Goal: Task Accomplishment & Management: Complete application form

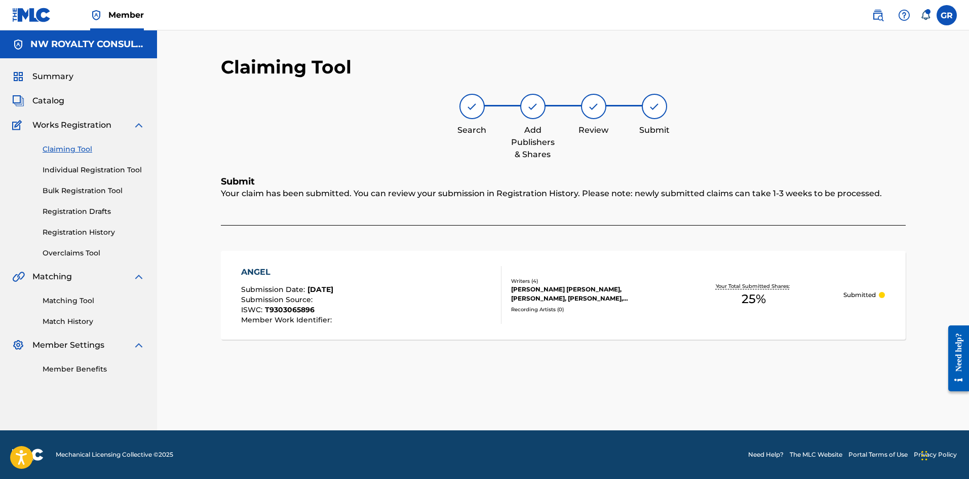
click at [57, 170] on link "Individual Registration Tool" at bounding box center [94, 170] width 102 height 11
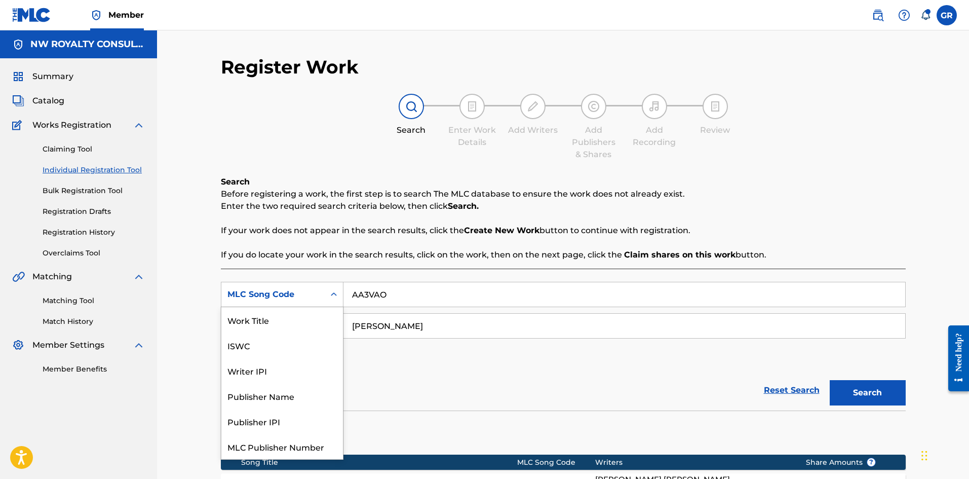
click at [333, 295] on icon "Search Form" at bounding box center [334, 294] width 6 height 4
click at [259, 316] on div "Work Title" at bounding box center [282, 319] width 122 height 25
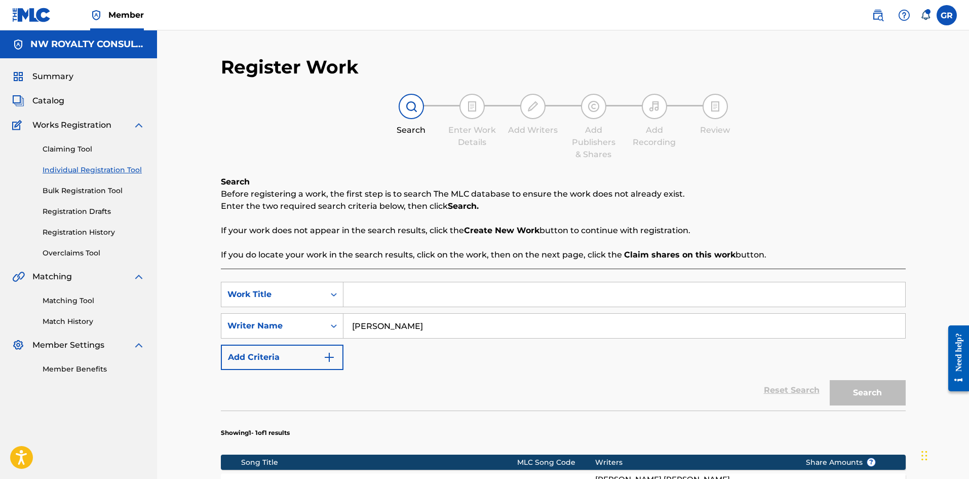
click at [375, 293] on input "Search Form" at bounding box center [625, 294] width 562 height 24
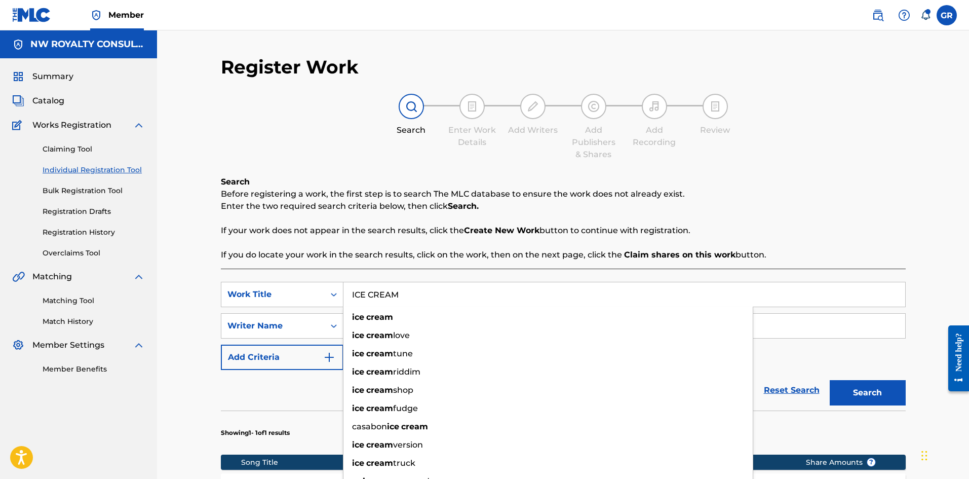
type input "ICE CREAM"
click at [348, 146] on div "Search Enter Work Details Add Writers Add Publishers & Shares Add Recording Rev…" at bounding box center [563, 127] width 685 height 67
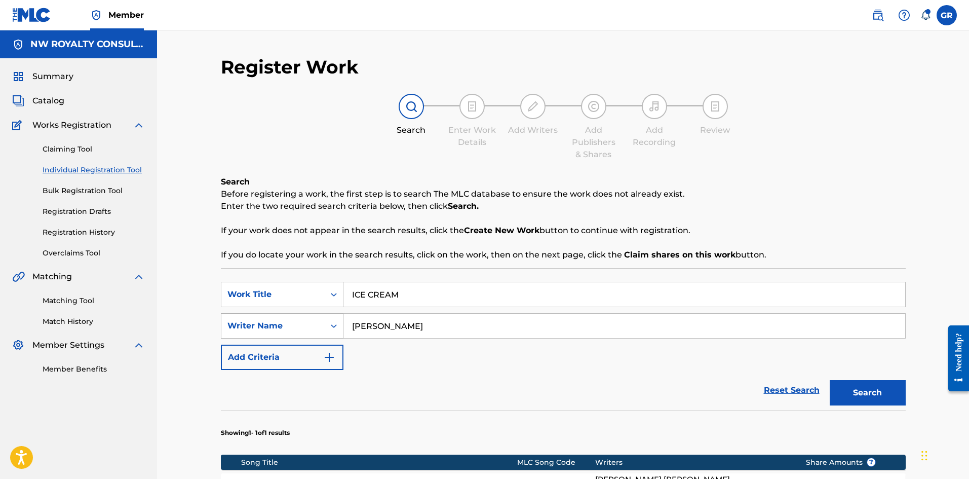
drag, startPoint x: 414, startPoint y: 326, endPoint x: 330, endPoint y: 325, distance: 84.1
click at [330, 325] on div "SearchWithCriteria2ec8eca4-d995-4ef8-8769-5af9aa2c0058 Writer Name [PERSON_NAME]" at bounding box center [563, 325] width 685 height 25
type input "[PERSON_NAME]"
click at [830, 380] on button "Search" at bounding box center [868, 392] width 76 height 25
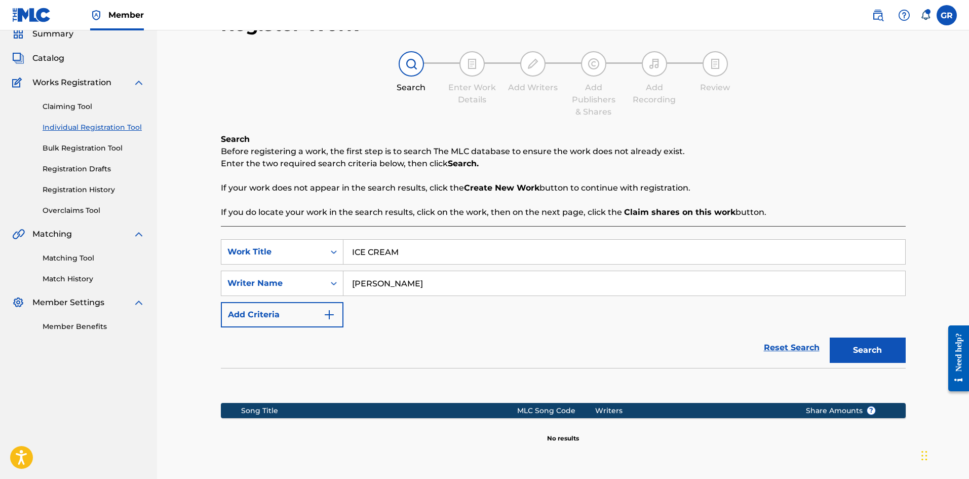
scroll to position [132, 0]
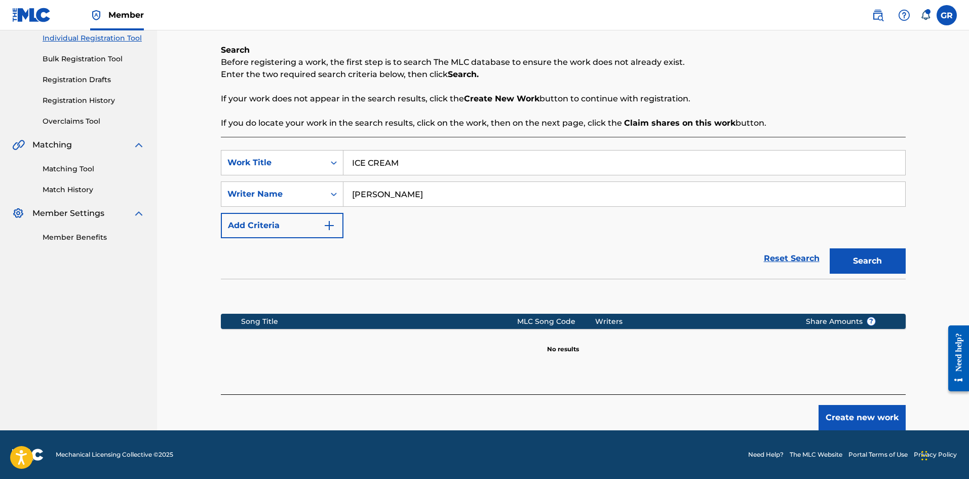
click at [856, 419] on button "Create new work" at bounding box center [862, 417] width 87 height 25
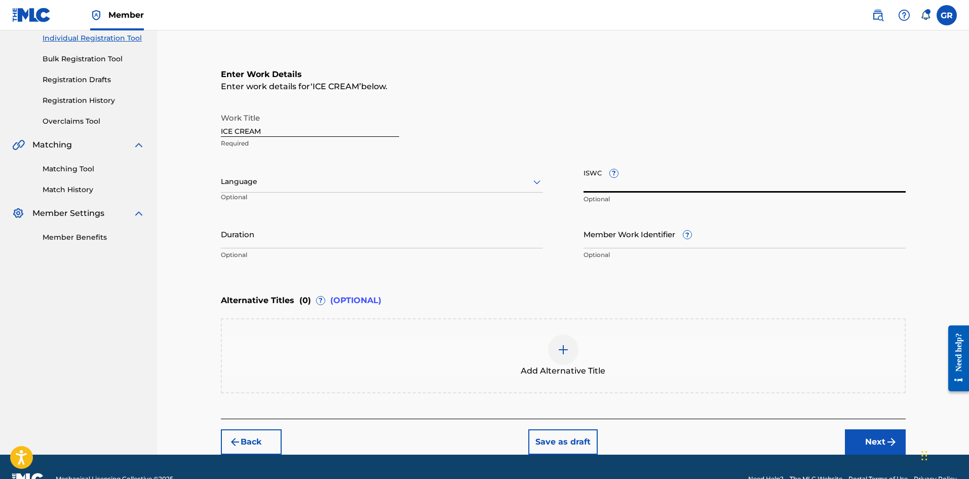
paste input "T3033733885"
type input "T3033733885"
click at [562, 350] on img at bounding box center [563, 350] width 12 height 12
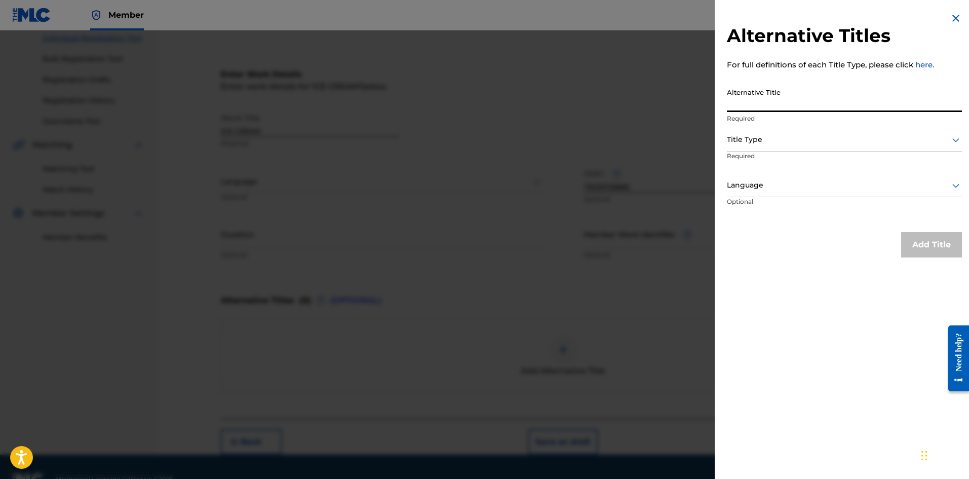
click at [757, 96] on input "Alternative Title" at bounding box center [844, 97] width 235 height 29
type input "ICE CREAM OH NO"
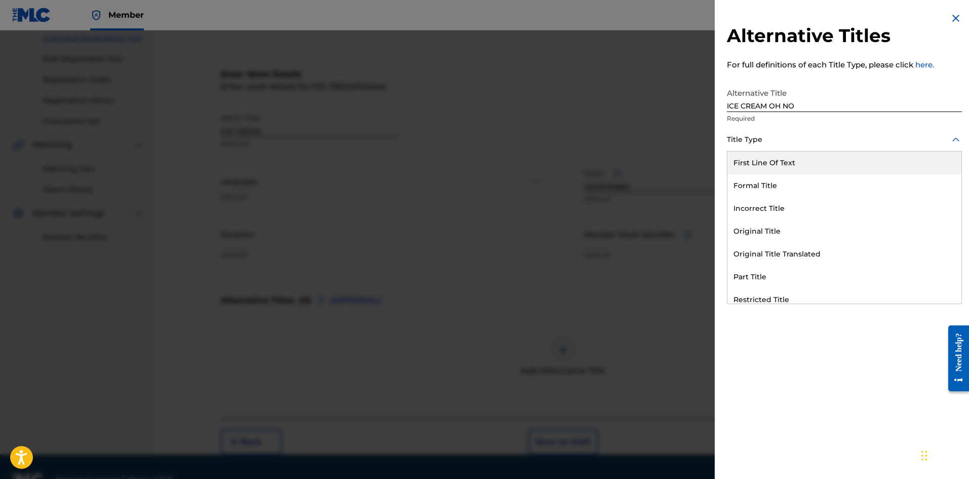
click at [788, 139] on div at bounding box center [844, 139] width 235 height 13
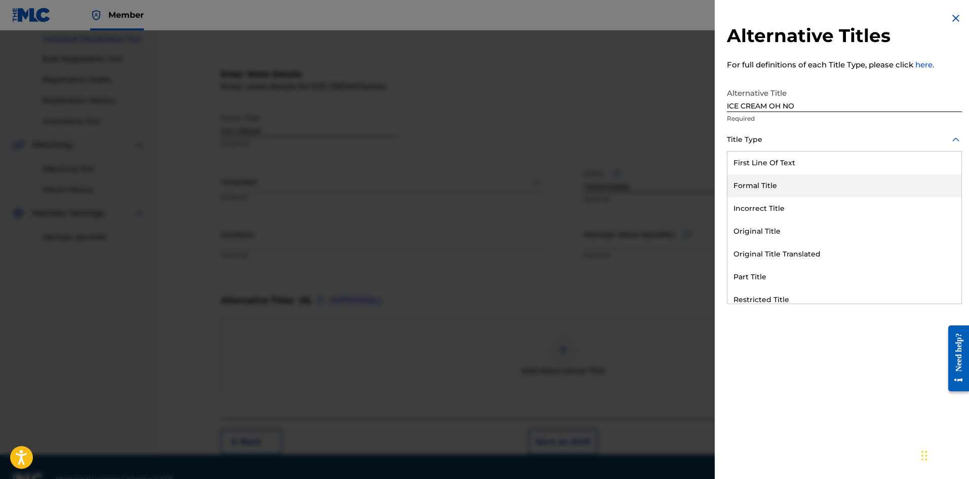
scroll to position [99, 0]
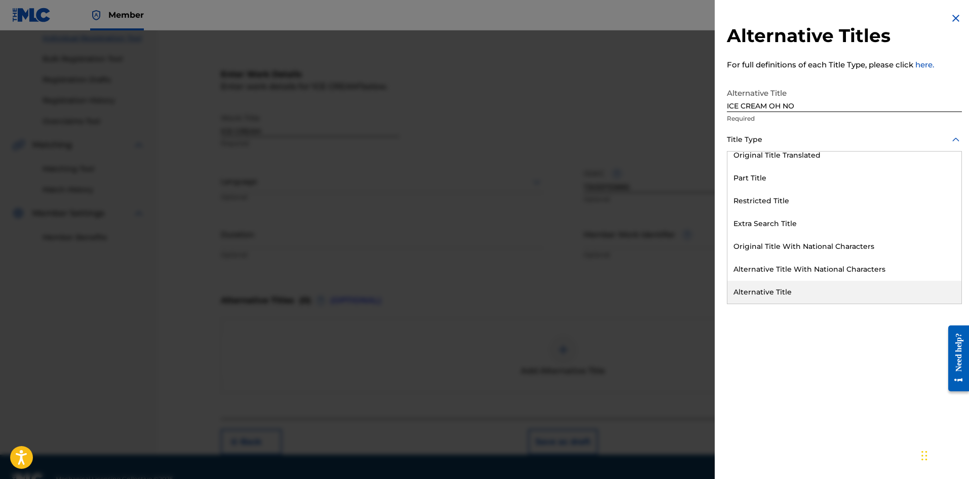
click at [810, 292] on div "Alternative Title" at bounding box center [845, 292] width 234 height 23
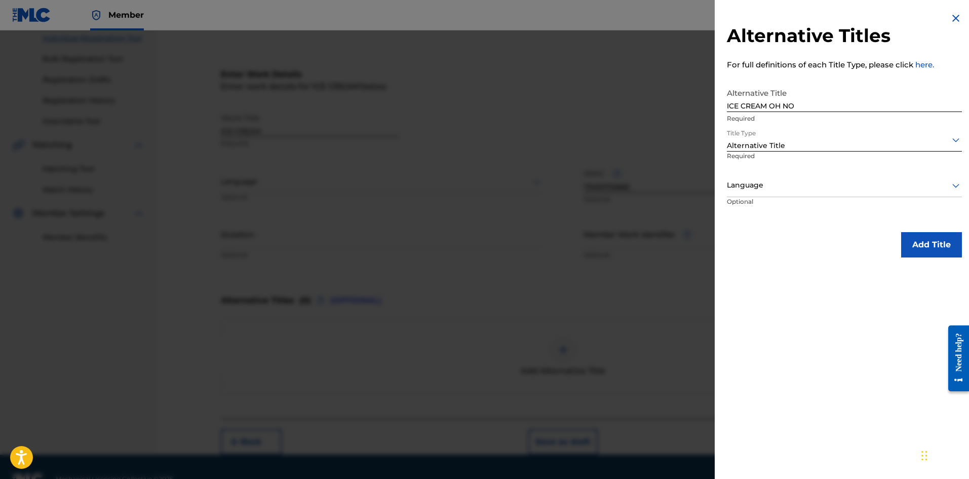
click at [765, 182] on div at bounding box center [844, 185] width 235 height 13
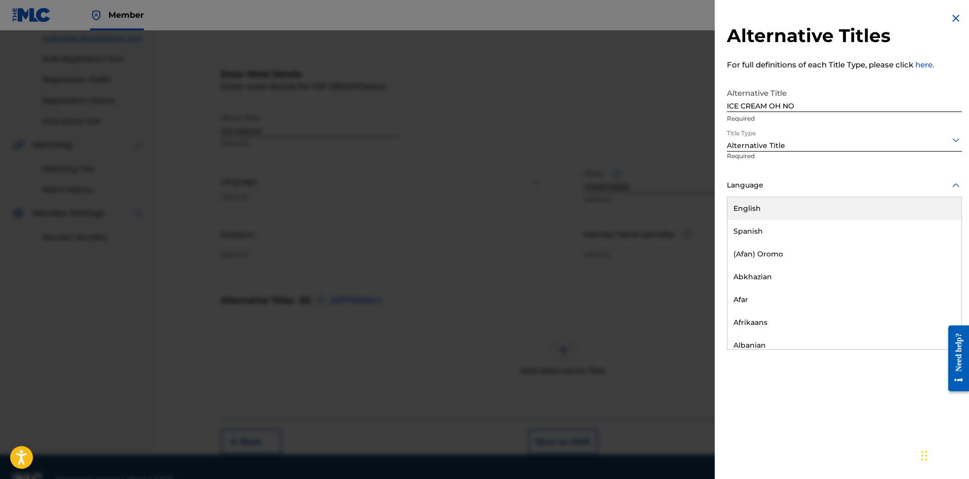
click at [760, 205] on div "English" at bounding box center [845, 208] width 234 height 23
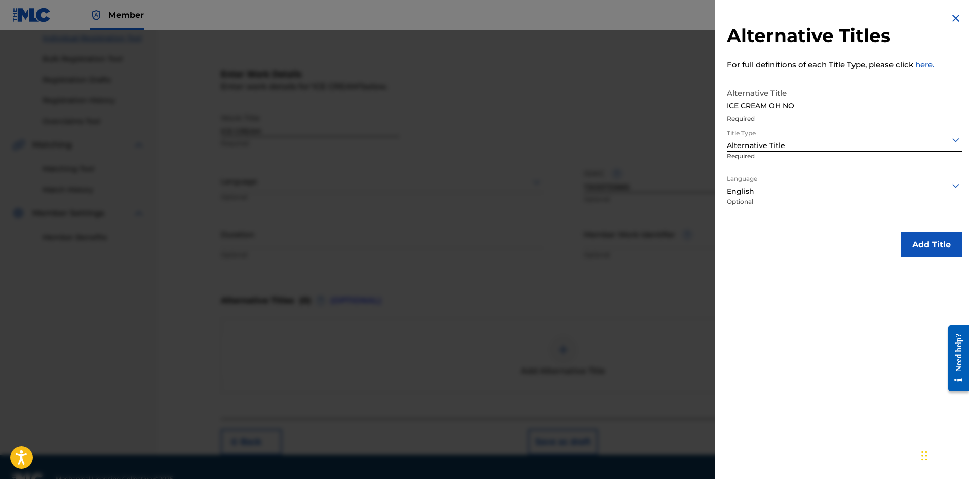
click at [939, 244] on button "Add Title" at bounding box center [931, 244] width 61 height 25
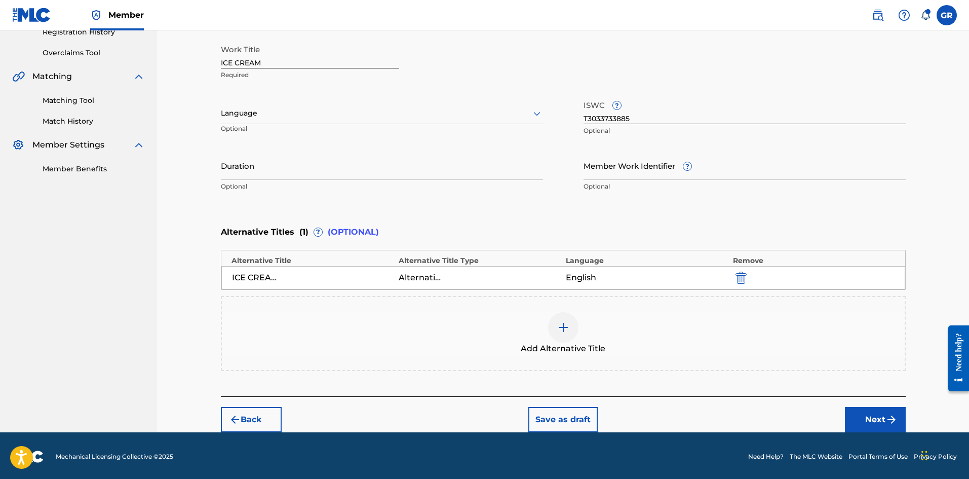
scroll to position [202, 0]
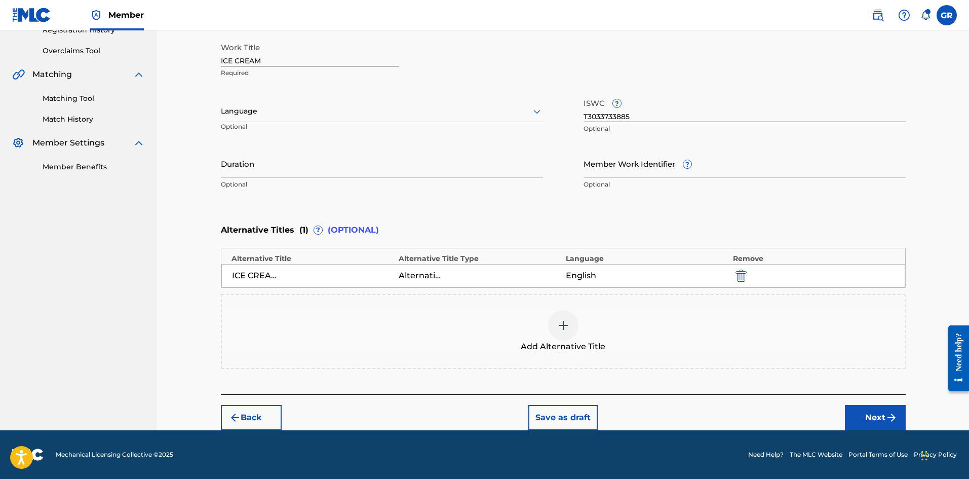
click at [875, 415] on button "Next" at bounding box center [875, 417] width 61 height 25
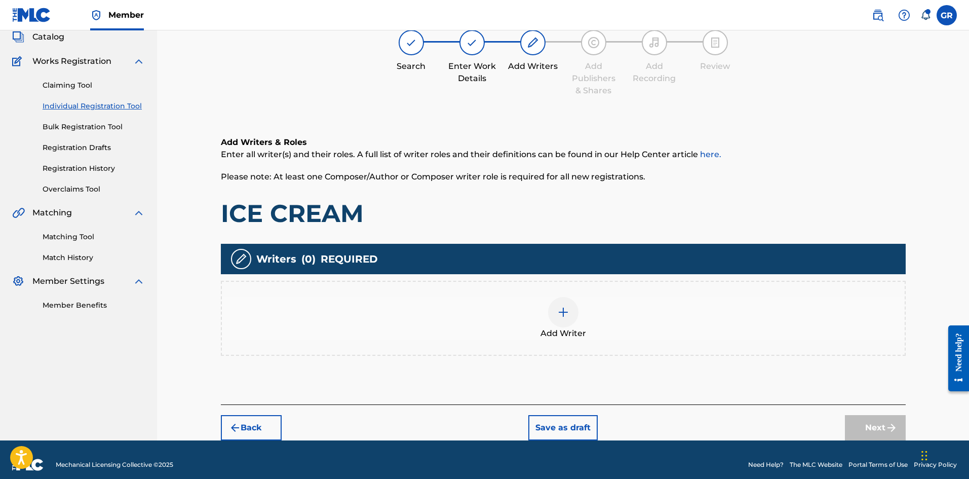
scroll to position [74, 0]
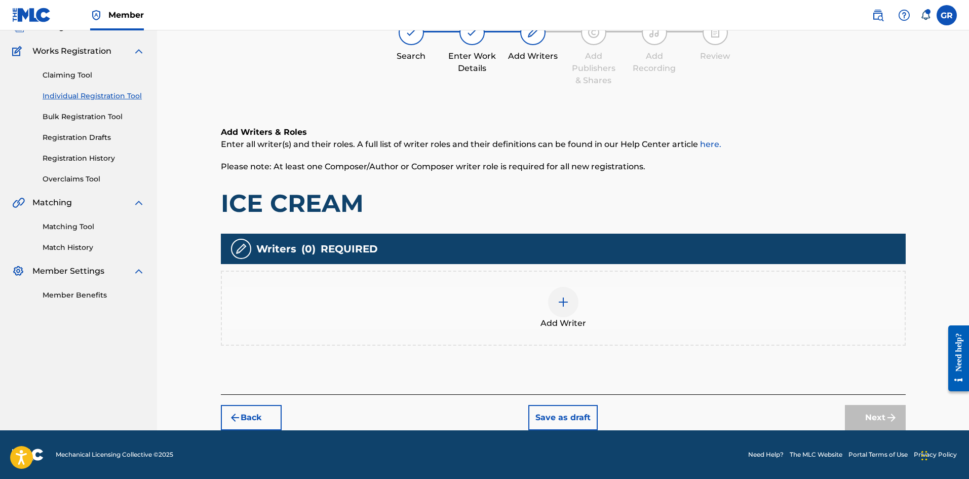
click at [564, 300] on img at bounding box center [563, 302] width 12 height 12
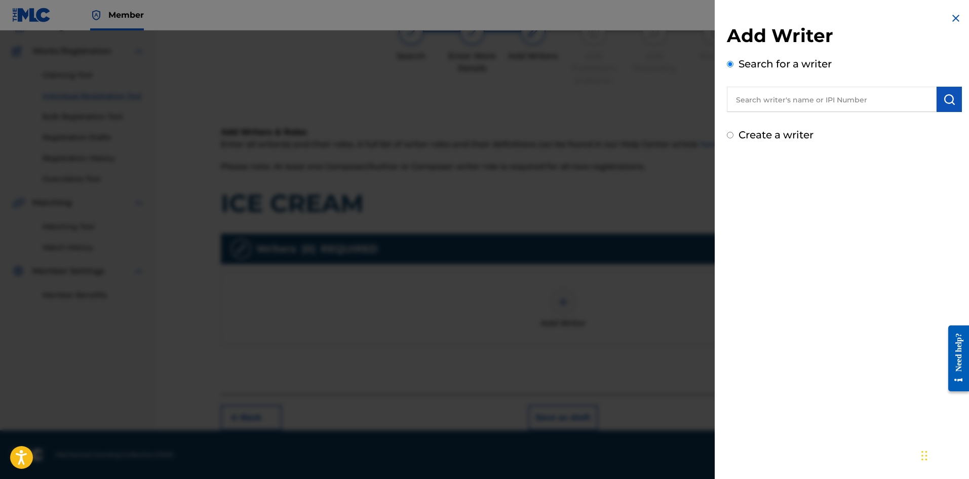
click at [755, 99] on input "text" at bounding box center [832, 99] width 210 height 25
paste input "[PERSON_NAME]"
type input "[PERSON_NAME]"
click at [946, 101] on img "submit" at bounding box center [949, 99] width 12 height 12
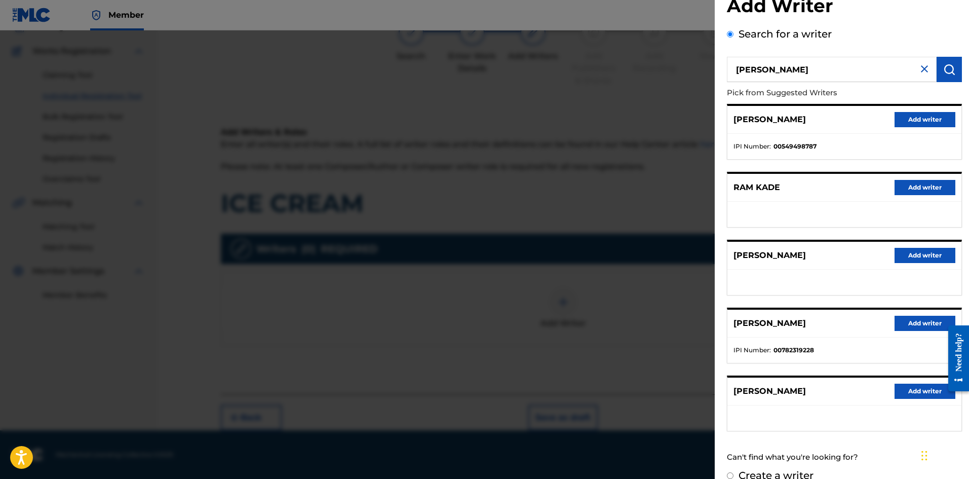
scroll to position [46, 0]
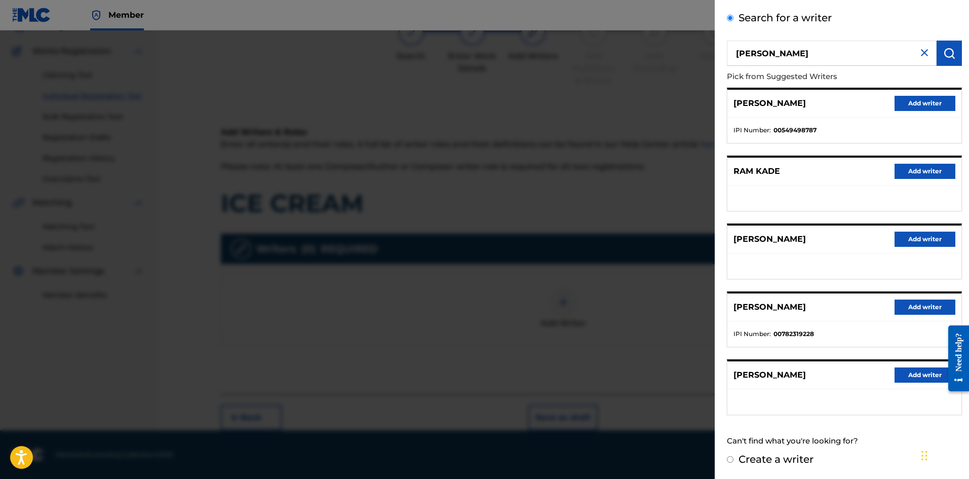
click at [732, 461] on input "Create a writer" at bounding box center [730, 459] width 7 height 7
radio input "false"
radio input "true"
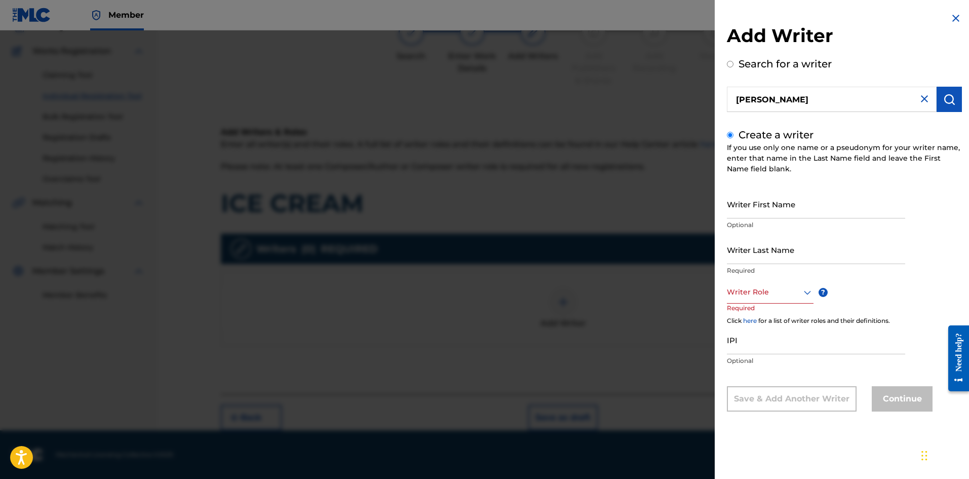
click at [776, 207] on input "Writer First Name" at bounding box center [816, 204] width 178 height 29
paste input "[PERSON_NAME]"
type input "[PERSON_NAME]"
click at [750, 251] on input "Writer Last Name" at bounding box center [816, 249] width 178 height 29
paste input "[PERSON_NAME]"
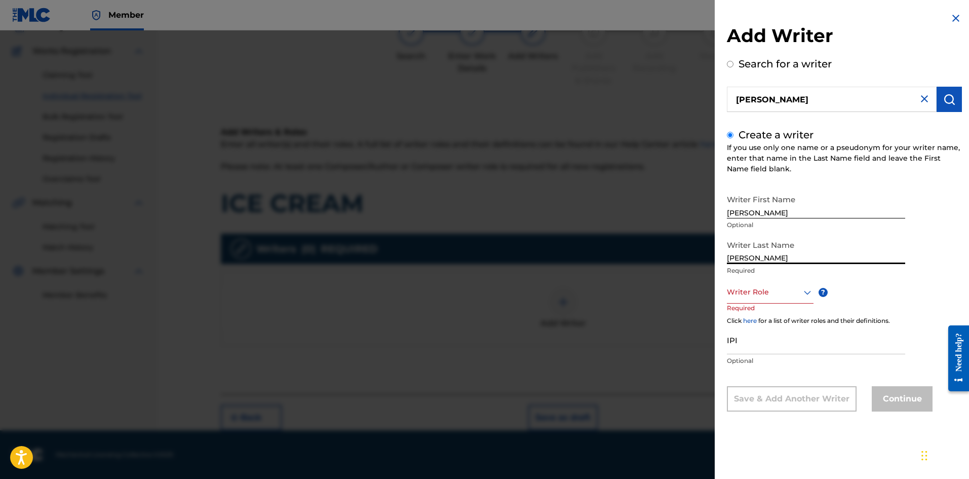
drag, startPoint x: 788, startPoint y: 258, endPoint x: 701, endPoint y: 255, distance: 87.2
click at [703, 255] on div "Add Writer Search for a writer [PERSON_NAME] Create a writer If you use only on…" at bounding box center [484, 254] width 969 height 448
type input "[PERSON_NAME]"
drag, startPoint x: 828, startPoint y: 209, endPoint x: 785, endPoint y: 213, distance: 42.7
click at [785, 213] on input "[PERSON_NAME]" at bounding box center [816, 204] width 178 height 29
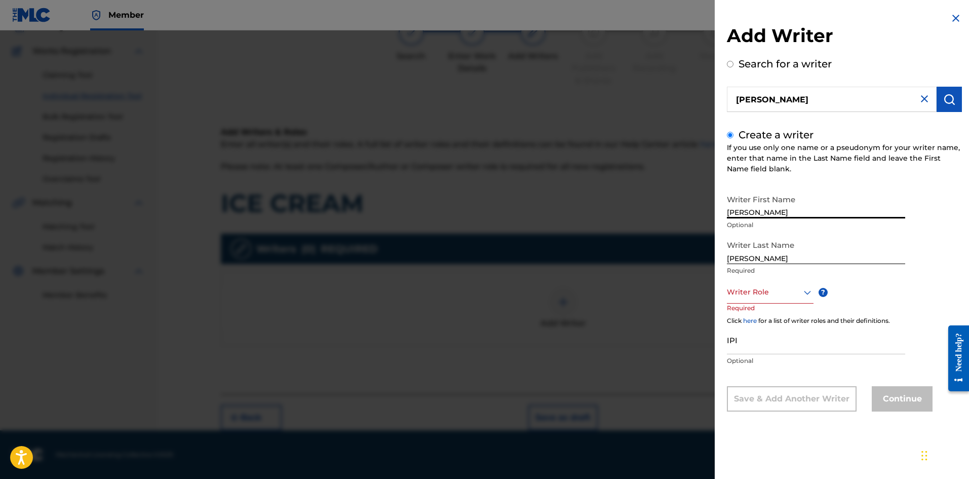
type input "[PERSON_NAME]"
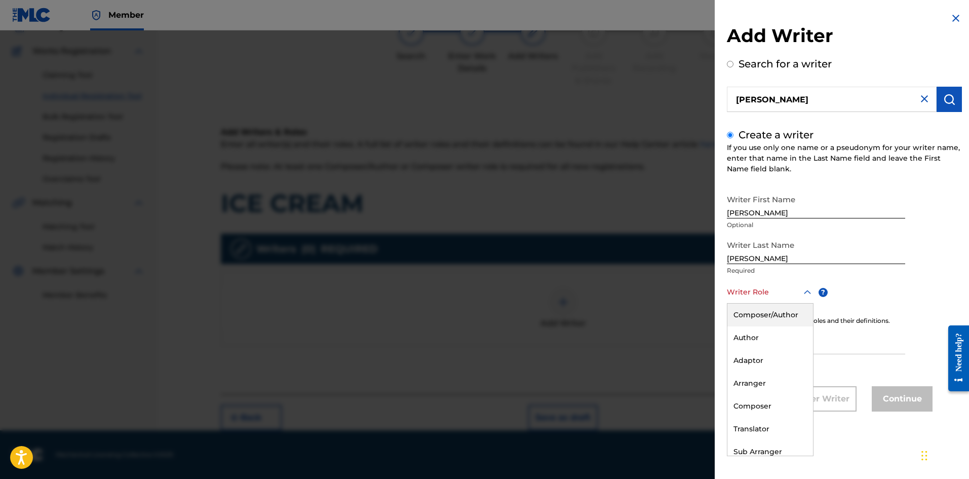
click at [756, 294] on div at bounding box center [770, 292] width 87 height 13
click at [758, 314] on div "Composer/Author" at bounding box center [771, 315] width 86 height 23
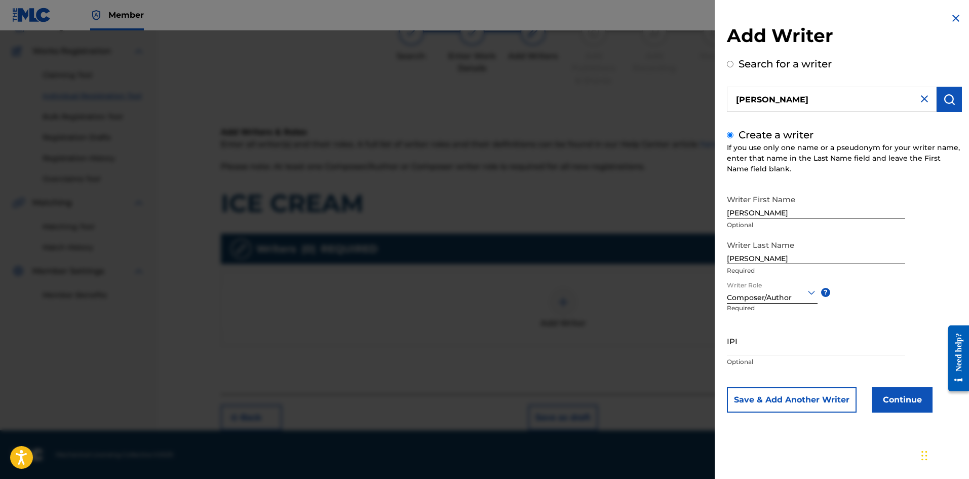
click at [789, 296] on div at bounding box center [772, 292] width 91 height 13
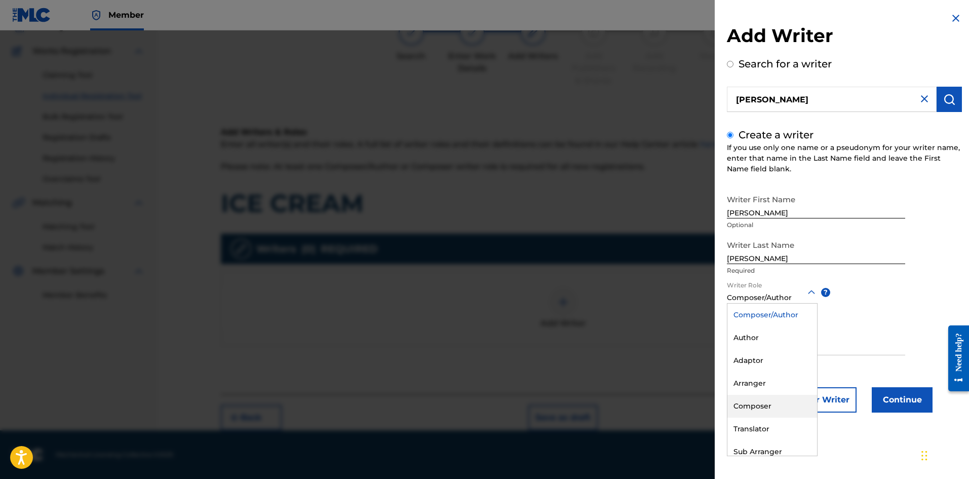
click at [768, 404] on div "Composer" at bounding box center [773, 406] width 90 height 23
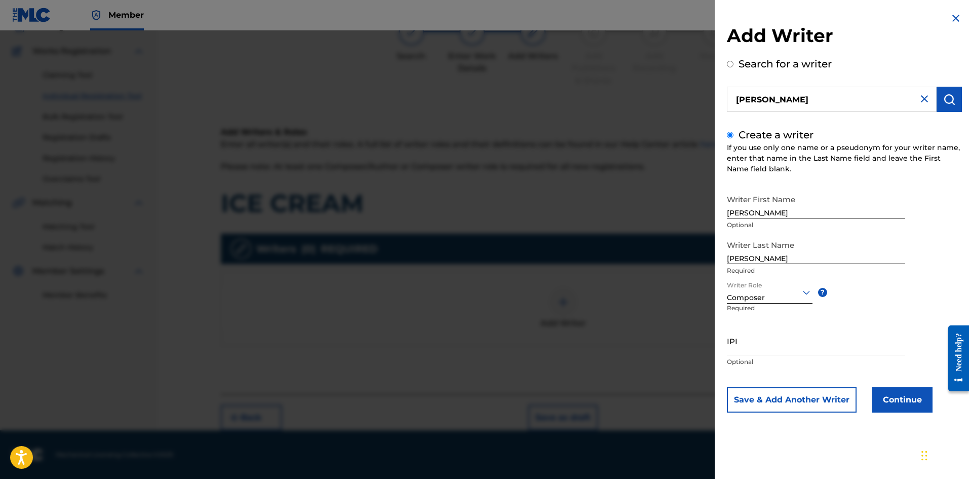
click at [746, 342] on input "IPI" at bounding box center [816, 340] width 178 height 29
paste input "1067383053"
type input "1067383053"
click at [826, 398] on button "Save & Add Another Writer" at bounding box center [792, 399] width 130 height 25
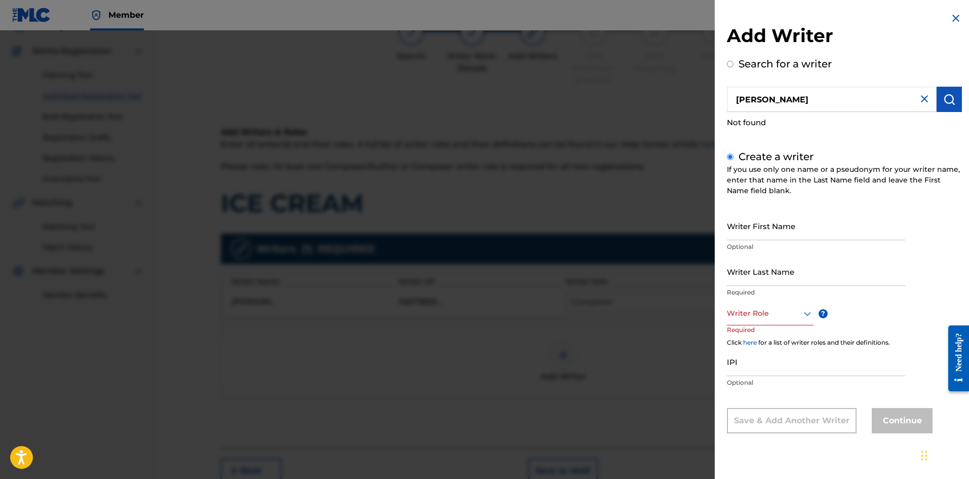
click at [757, 228] on input "Writer First Name" at bounding box center [816, 225] width 178 height 29
type input "[PERSON_NAME]"
click at [772, 275] on input "Writer Last Name" at bounding box center [816, 271] width 178 height 29
type input "VICTORY"
click at [767, 313] on div at bounding box center [770, 313] width 87 height 13
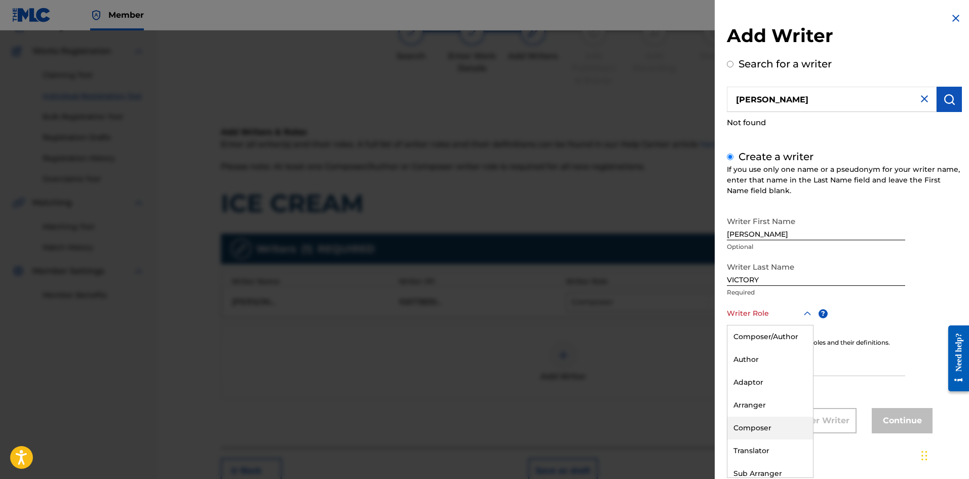
click at [757, 428] on div "Composer" at bounding box center [771, 428] width 86 height 23
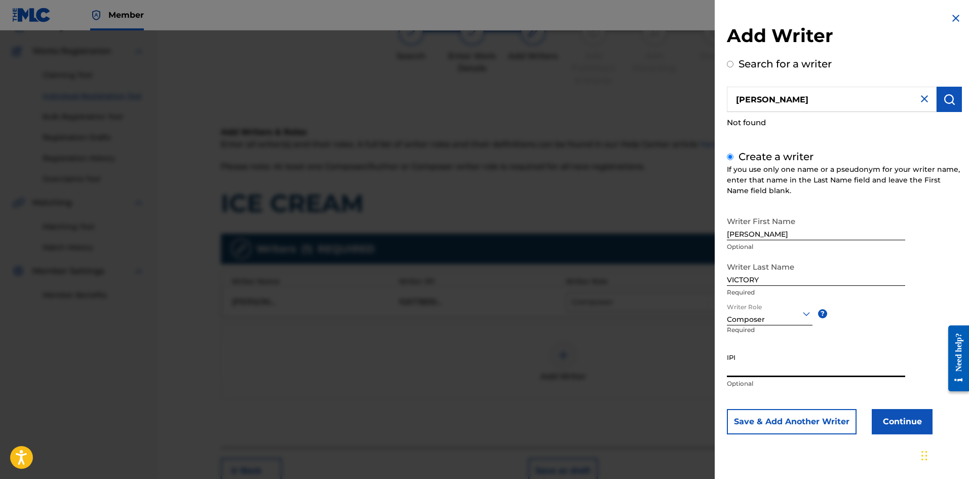
click at [746, 368] on input "IPI" at bounding box center [816, 362] width 178 height 29
paste input "534004791"
type input "534004791"
click at [896, 415] on button "Continue" at bounding box center [902, 421] width 61 height 25
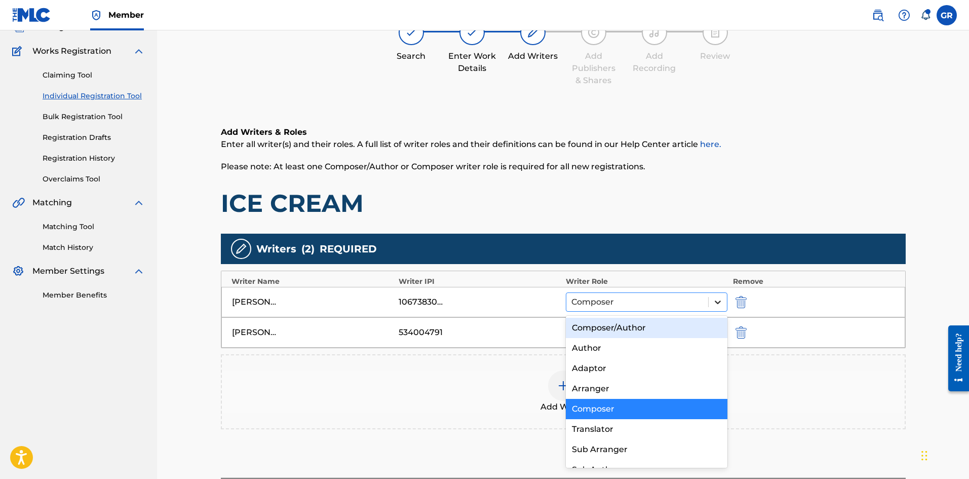
click at [717, 300] on icon at bounding box center [718, 302] width 10 height 10
click at [640, 328] on div "Composer/Author" at bounding box center [647, 328] width 162 height 20
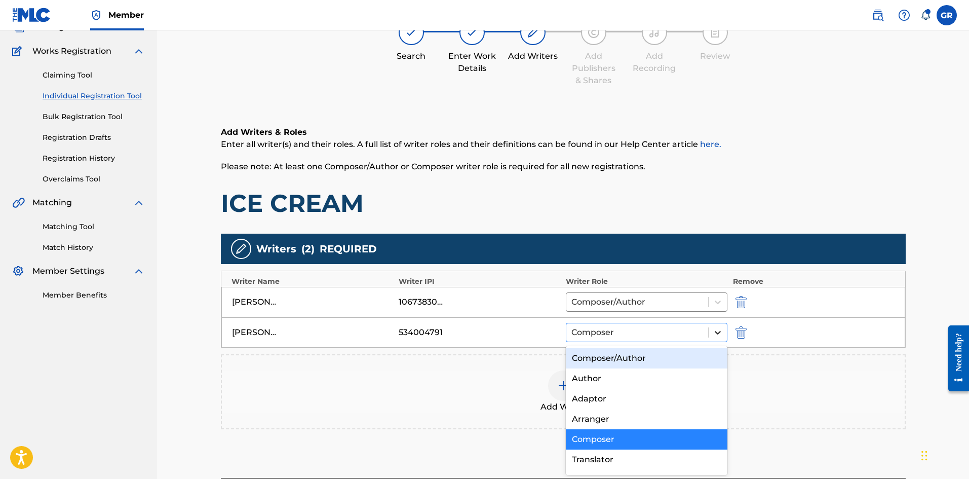
click at [717, 329] on icon at bounding box center [718, 332] width 10 height 10
click at [611, 355] on div "Composer/Author" at bounding box center [647, 358] width 162 height 20
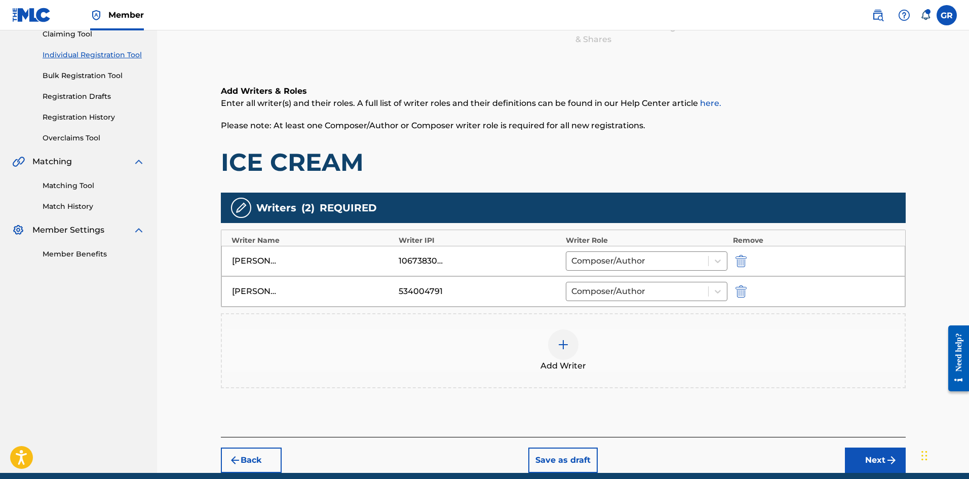
scroll to position [158, 0]
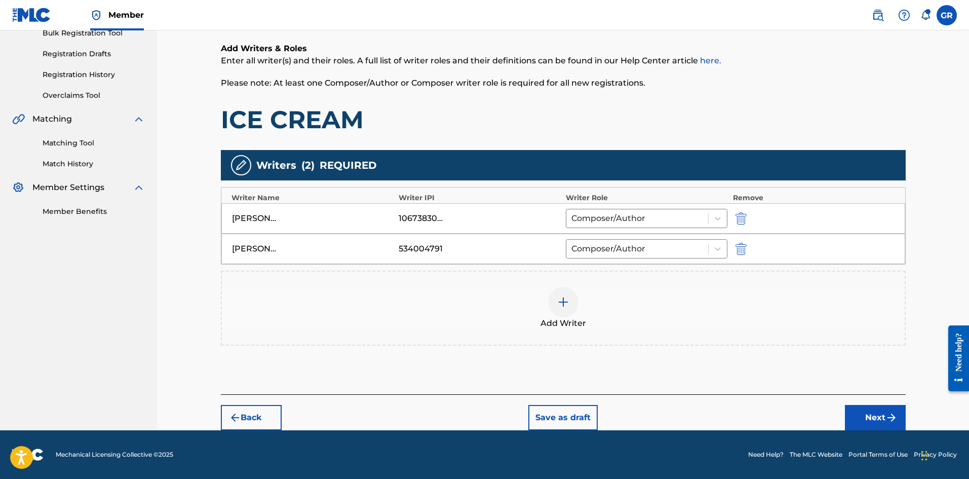
click at [882, 415] on button "Next" at bounding box center [875, 417] width 61 height 25
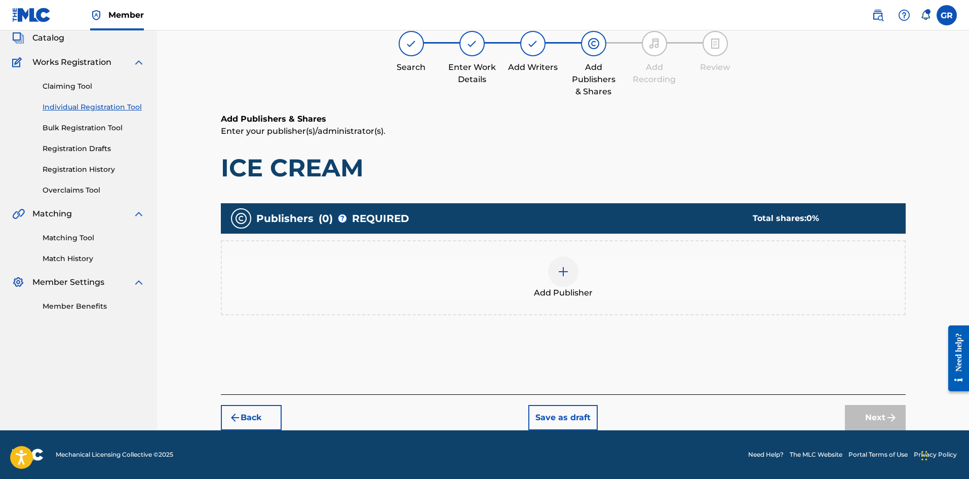
scroll to position [46, 0]
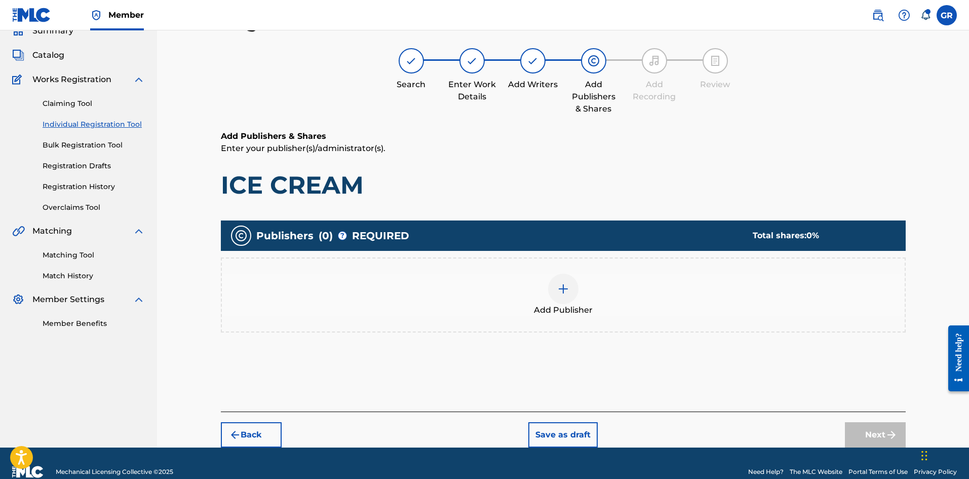
click at [562, 287] on img at bounding box center [563, 289] width 12 height 12
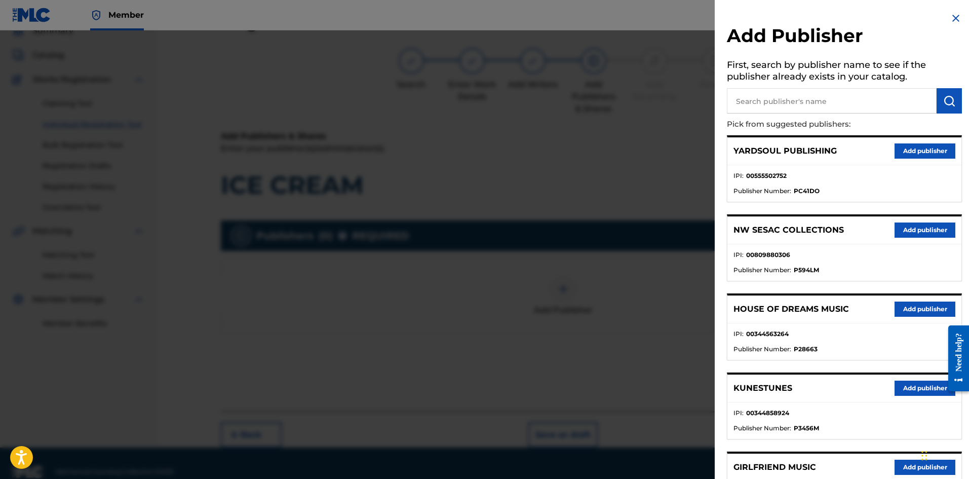
click at [784, 104] on input "text" at bounding box center [832, 100] width 210 height 25
type input "JACK"
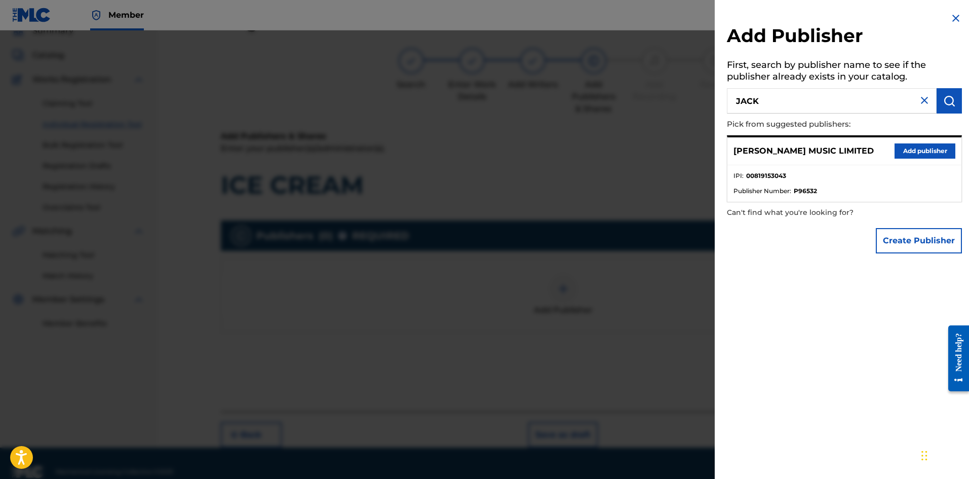
click at [918, 153] on button "Add publisher" at bounding box center [925, 150] width 61 height 15
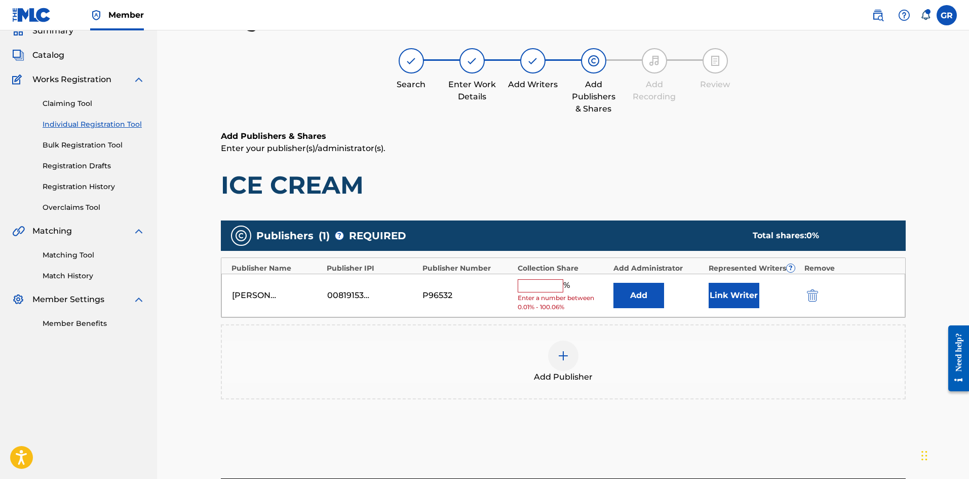
click at [633, 292] on button "Add" at bounding box center [639, 295] width 51 height 25
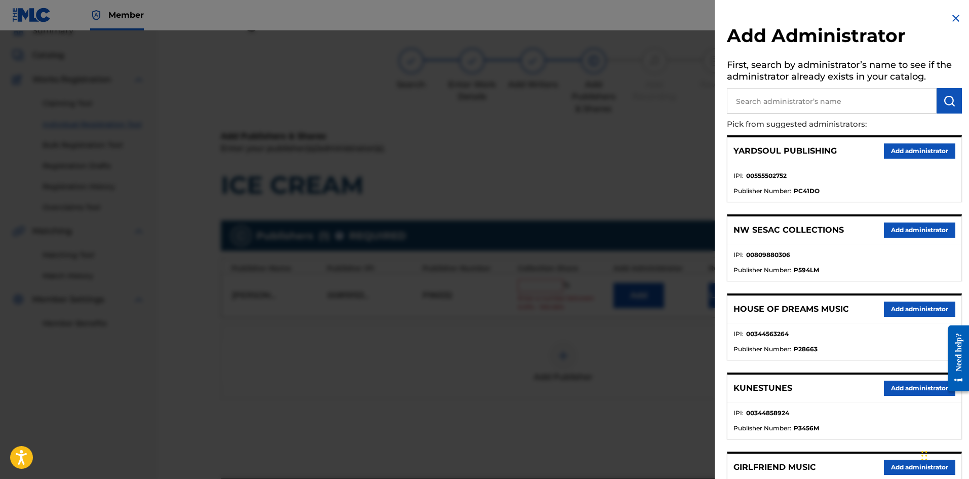
click at [762, 99] on input "text" at bounding box center [832, 100] width 210 height 25
type input "NW COLL"
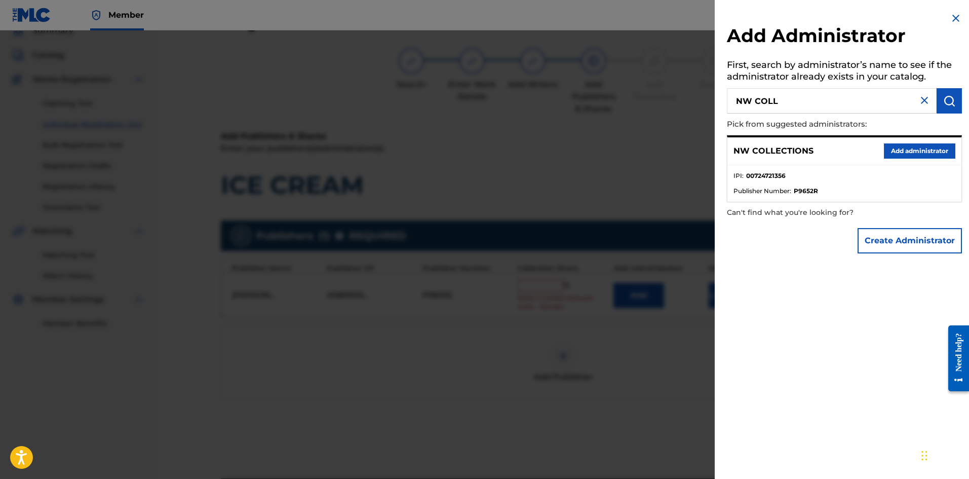
click at [901, 147] on button "Add administrator" at bounding box center [919, 150] width 71 height 15
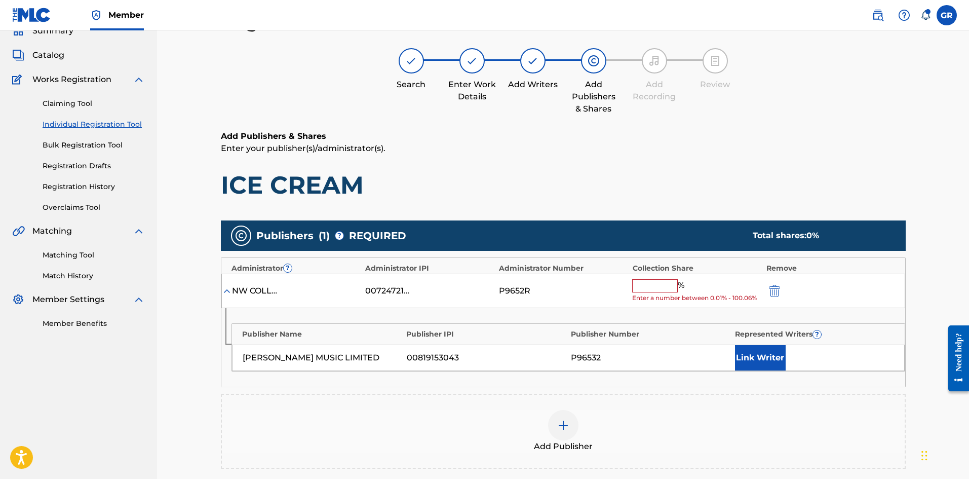
click at [657, 286] on input "text" at bounding box center [655, 285] width 46 height 13
type input "50"
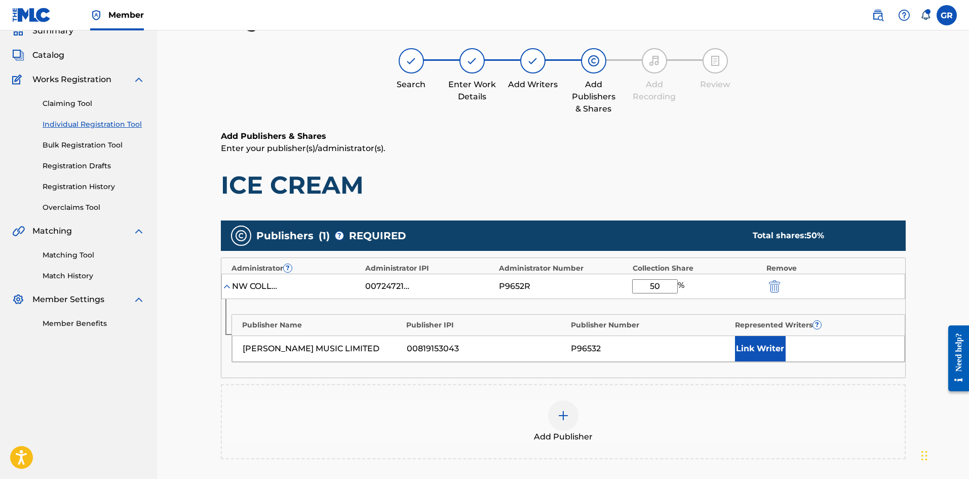
click at [757, 345] on button "Link Writer" at bounding box center [760, 348] width 51 height 25
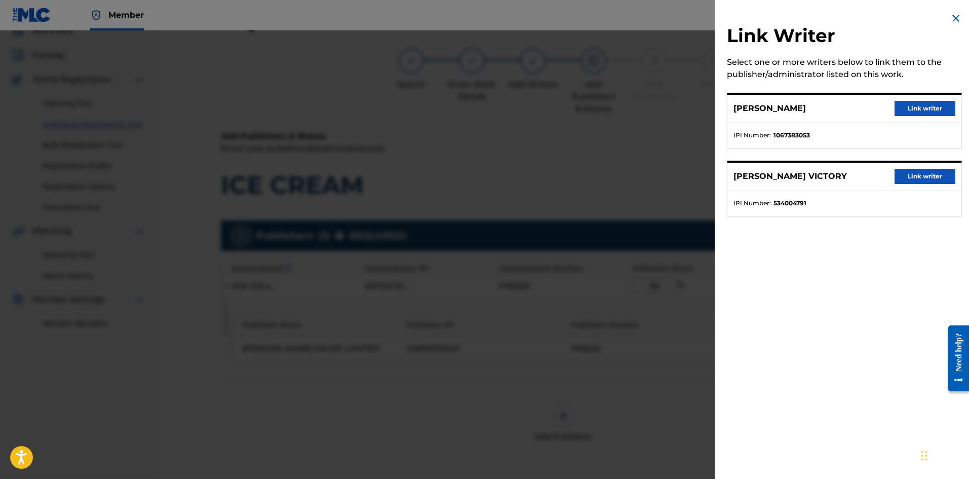
click at [926, 108] on button "Link writer" at bounding box center [925, 108] width 61 height 15
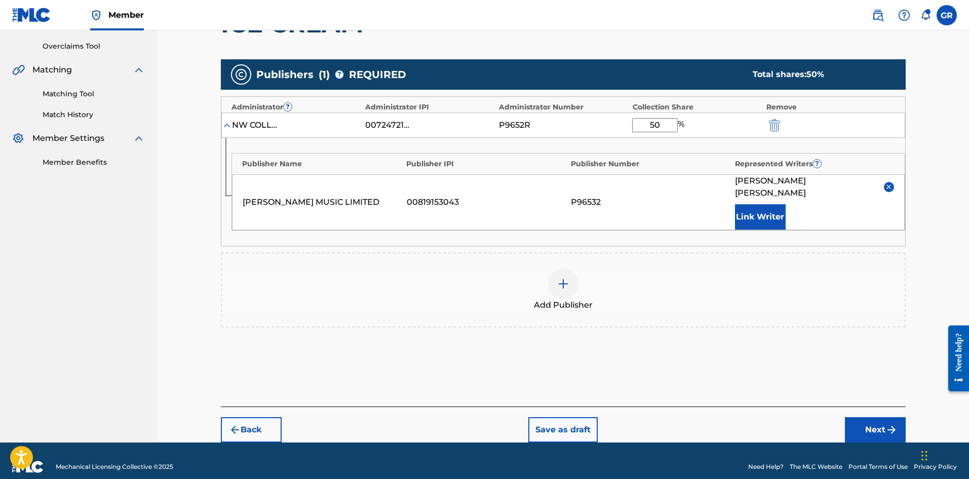
click at [869, 417] on button "Next" at bounding box center [875, 429] width 61 height 25
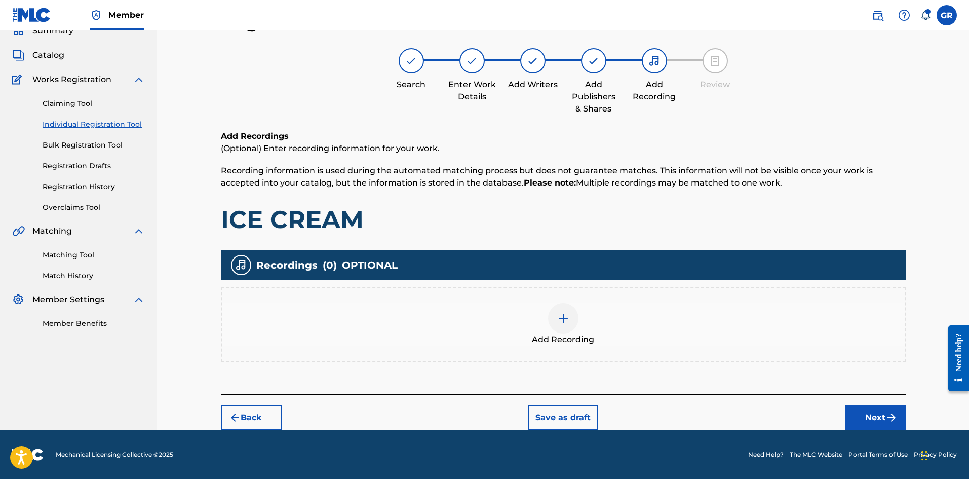
click at [565, 318] on img at bounding box center [563, 318] width 12 height 12
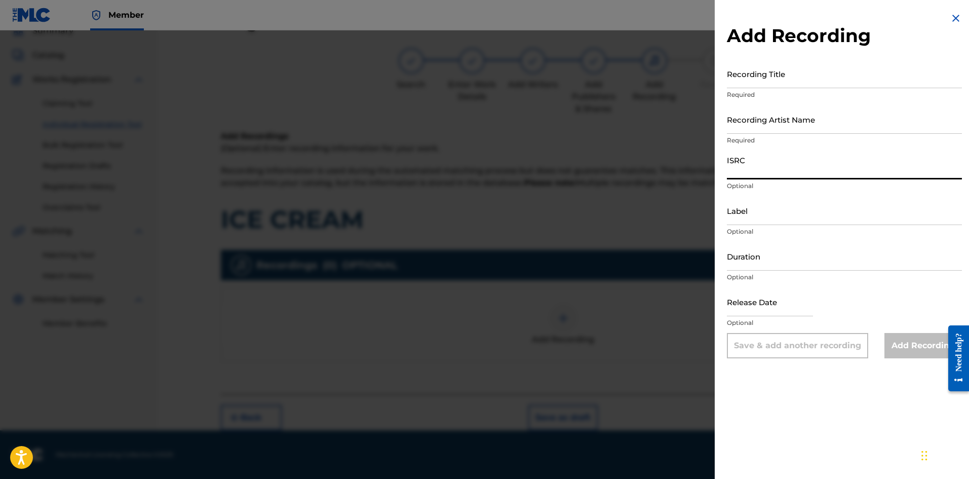
click at [750, 165] on input "ISRC" at bounding box center [844, 164] width 235 height 29
paste input "TCAFK2133978"
type input "TCAFK2133978"
click at [748, 118] on input "Recording Artist Name" at bounding box center [844, 119] width 235 height 29
type input "RAWKEY"
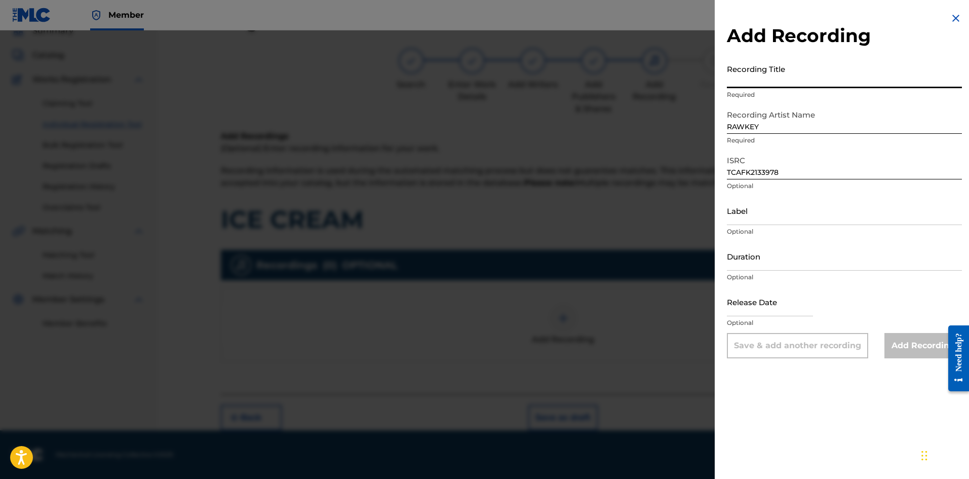
click at [755, 74] on input "Recording Title" at bounding box center [844, 73] width 235 height 29
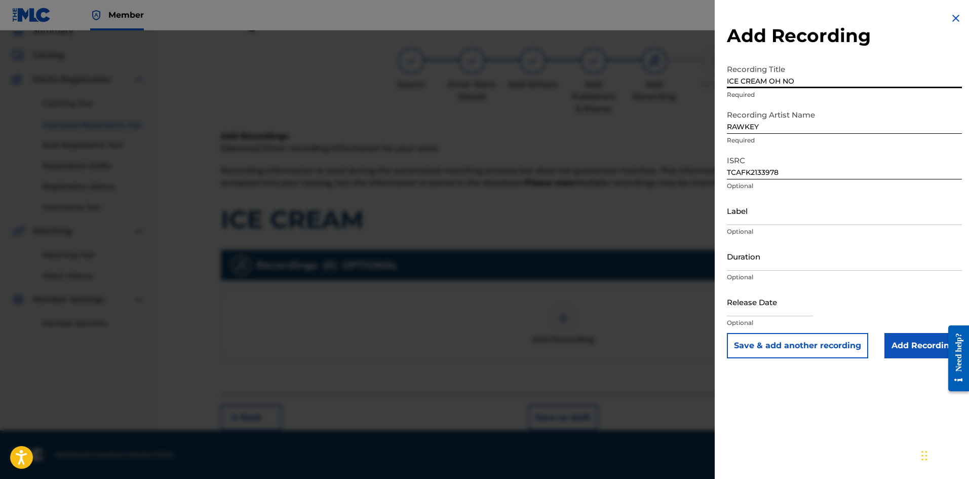
type input "ICE CREAM OH NO"
click at [912, 340] on input "Add Recording" at bounding box center [924, 345] width 78 height 25
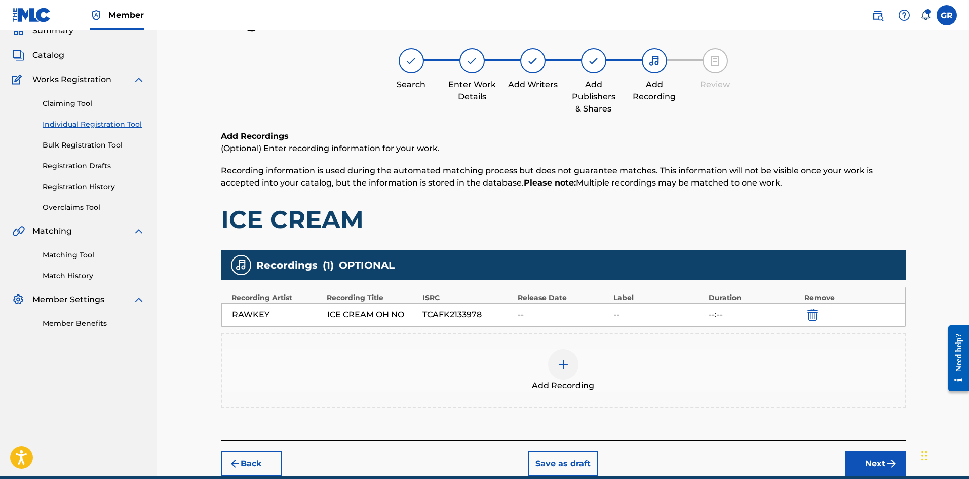
click at [871, 461] on button "Next" at bounding box center [875, 463] width 61 height 25
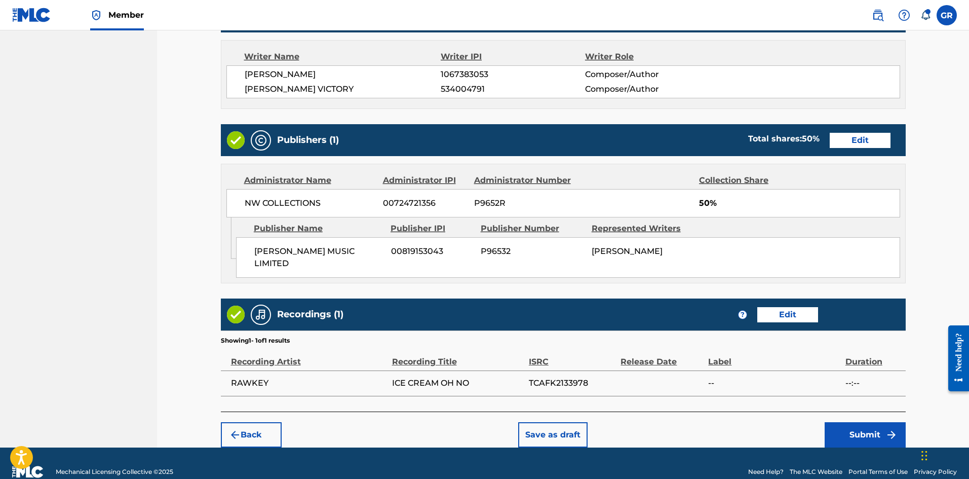
scroll to position [477, 0]
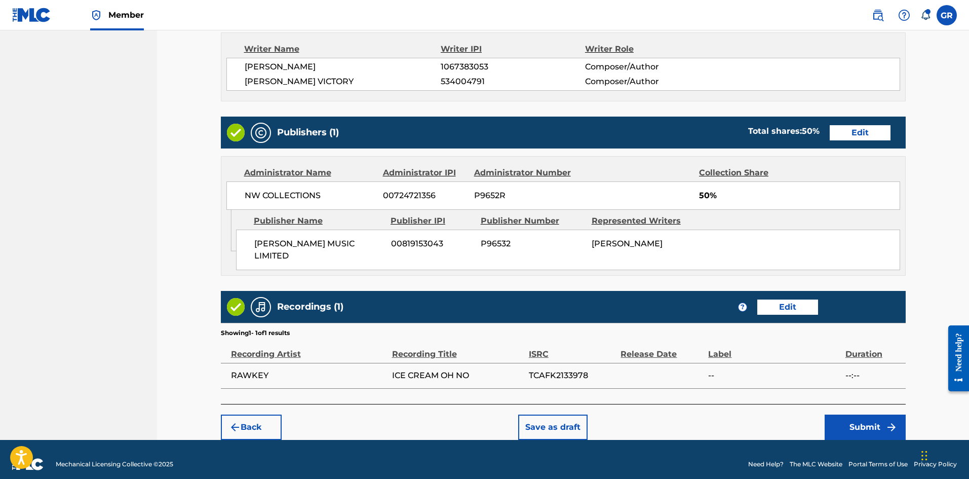
click at [871, 417] on button "Submit" at bounding box center [865, 426] width 81 height 25
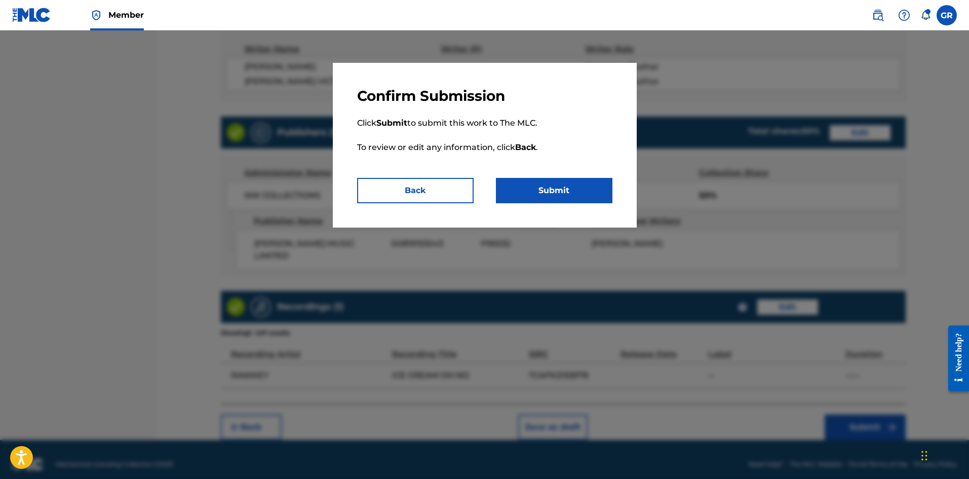
click at [573, 191] on button "Submit" at bounding box center [554, 190] width 117 height 25
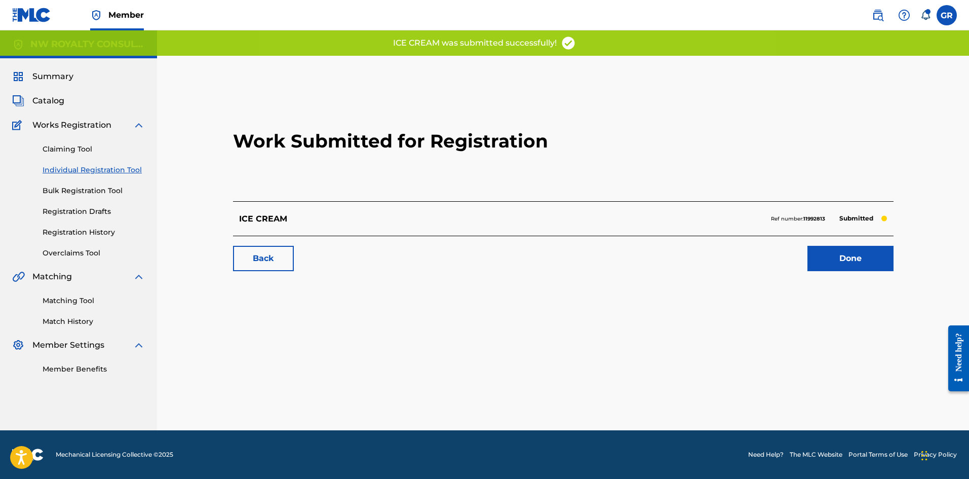
click at [875, 262] on link "Done" at bounding box center [851, 258] width 86 height 25
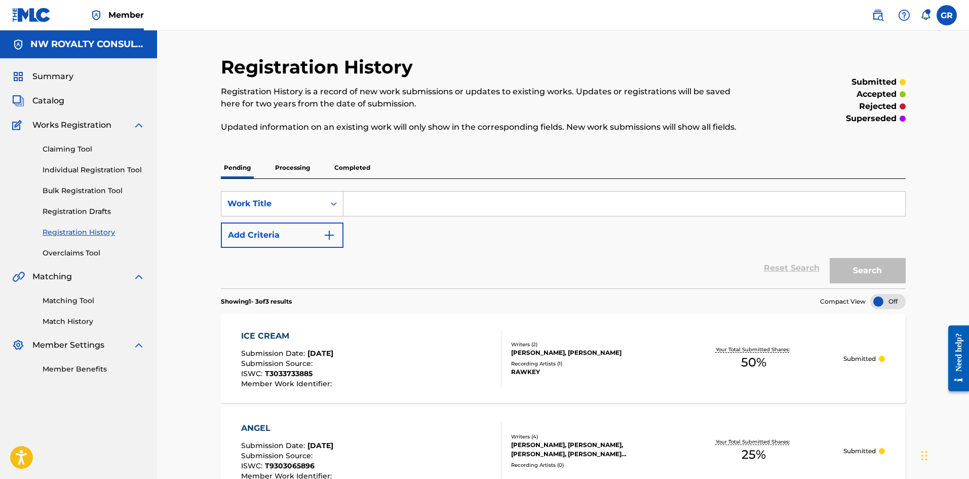
click at [58, 300] on link "Matching Tool" at bounding box center [94, 300] width 102 height 11
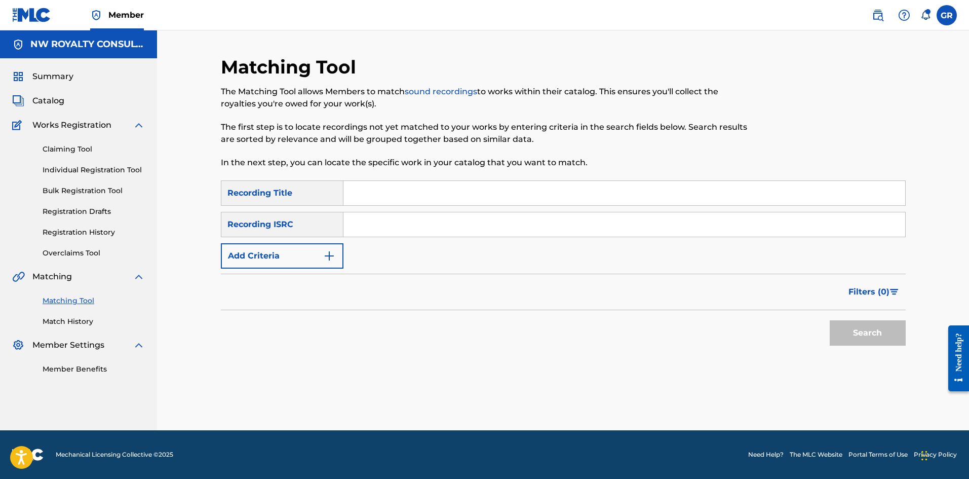
click at [304, 256] on button "Add Criteria" at bounding box center [282, 255] width 123 height 25
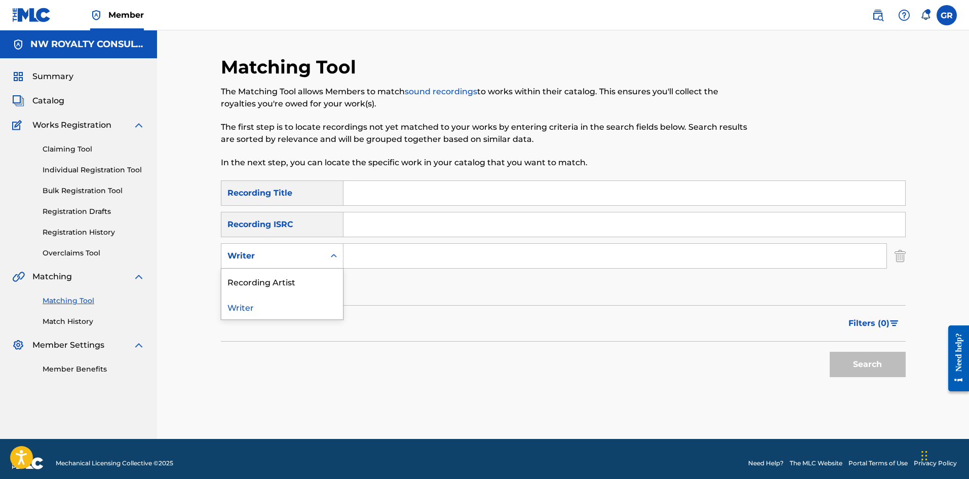
click at [304, 256] on div "Writer" at bounding box center [273, 256] width 91 height 12
click at [280, 282] on div "Recording Artist" at bounding box center [282, 281] width 122 height 25
click at [361, 254] on input "Search Form" at bounding box center [615, 256] width 543 height 24
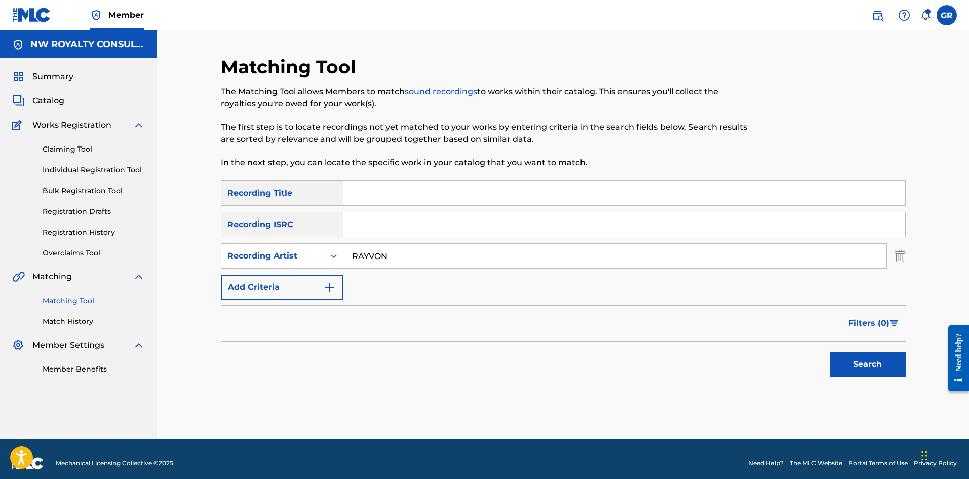
type input "RAYVON"
click at [830, 352] on button "Search" at bounding box center [868, 364] width 76 height 25
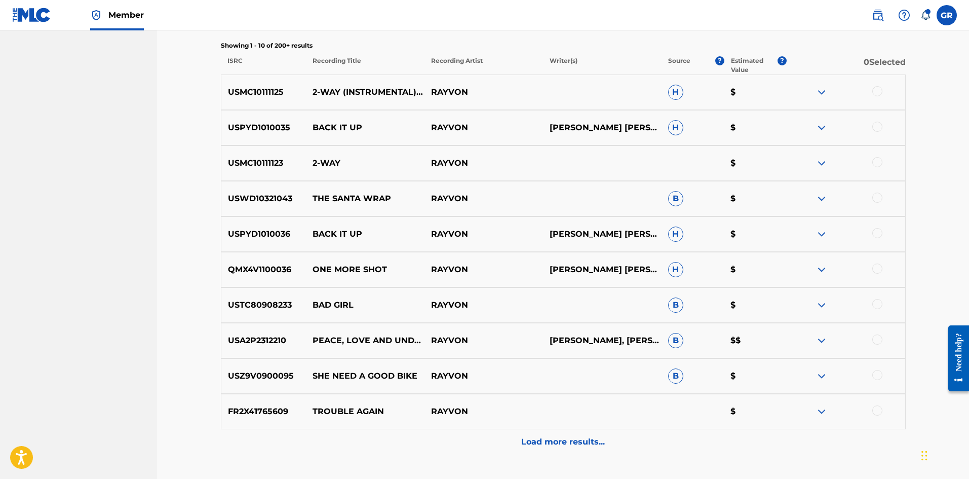
scroll to position [422, 0]
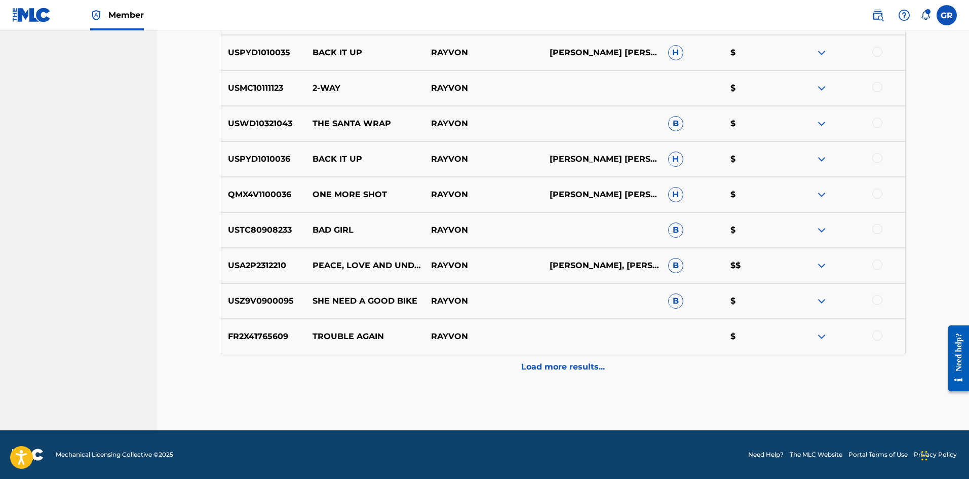
click at [606, 360] on div "Load more results..." at bounding box center [563, 366] width 685 height 25
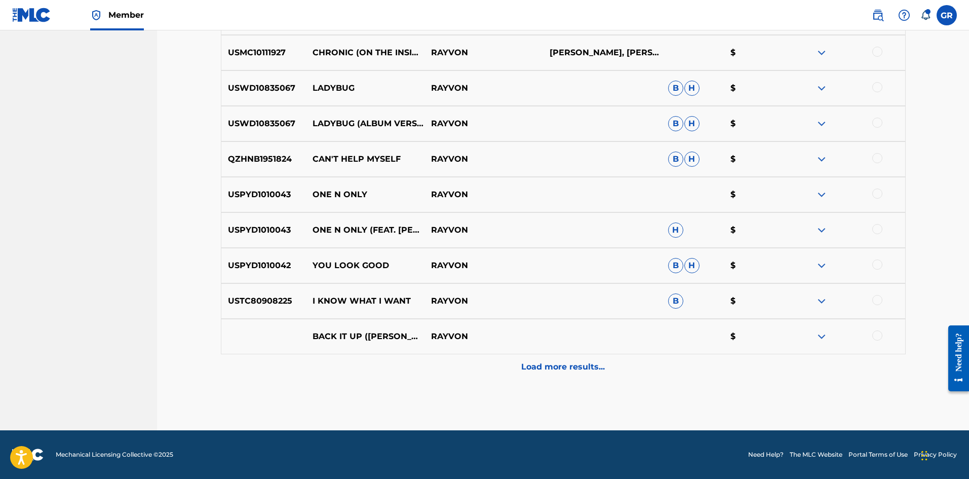
click at [603, 373] on div "Load more results..." at bounding box center [563, 366] width 685 height 25
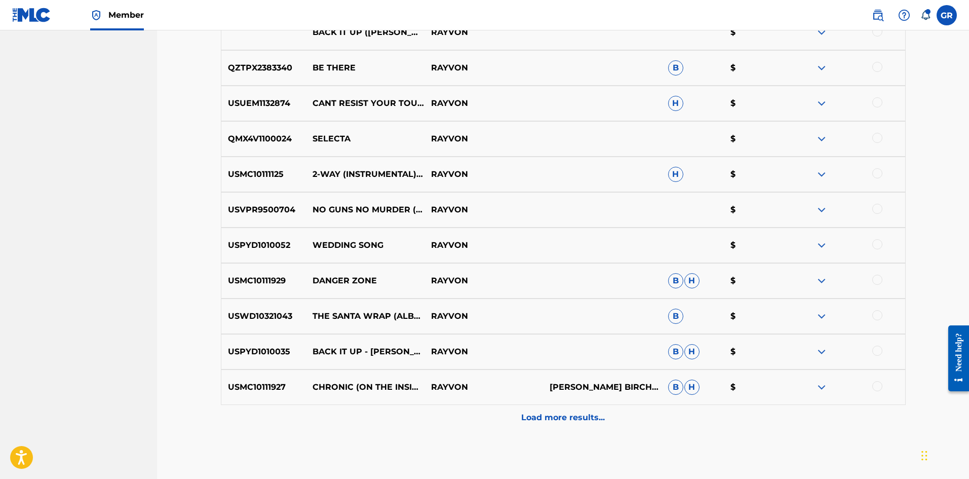
scroll to position [1131, 0]
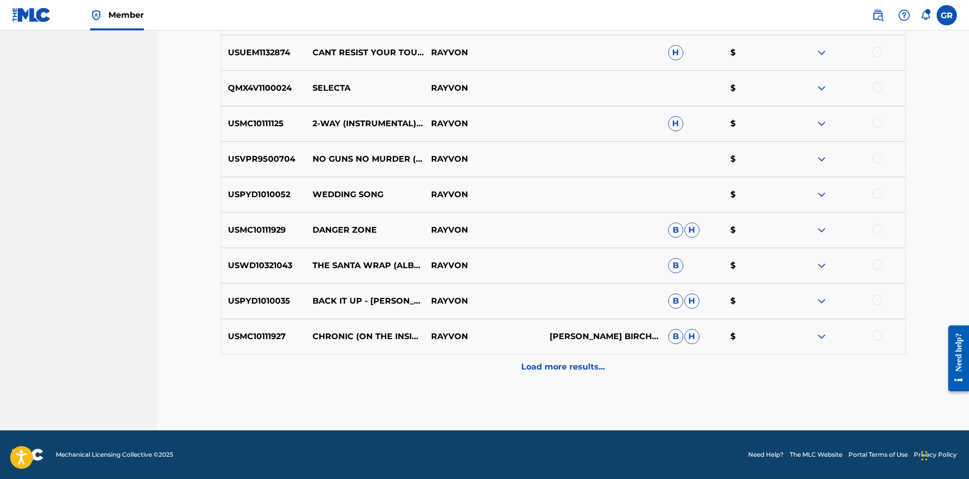
click at [599, 362] on p "Load more results..." at bounding box center [563, 367] width 84 height 12
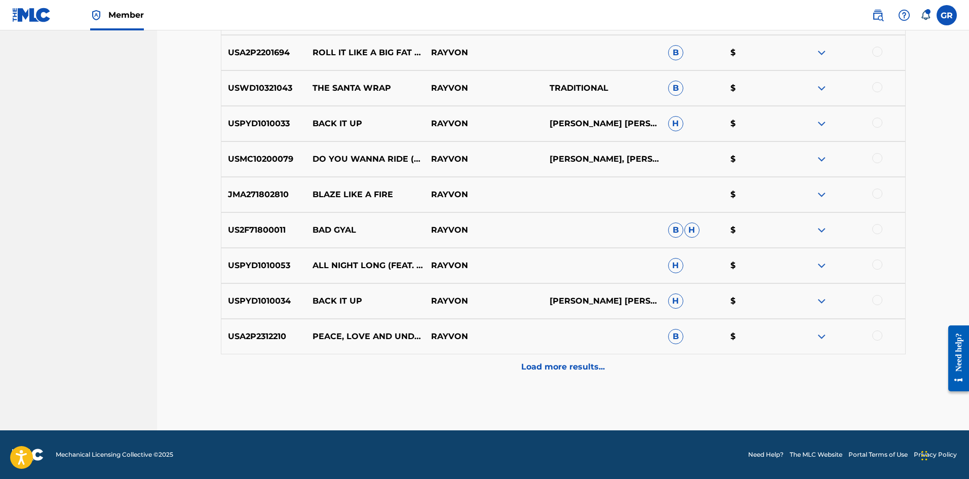
click at [595, 364] on p "Load more results..." at bounding box center [563, 367] width 84 height 12
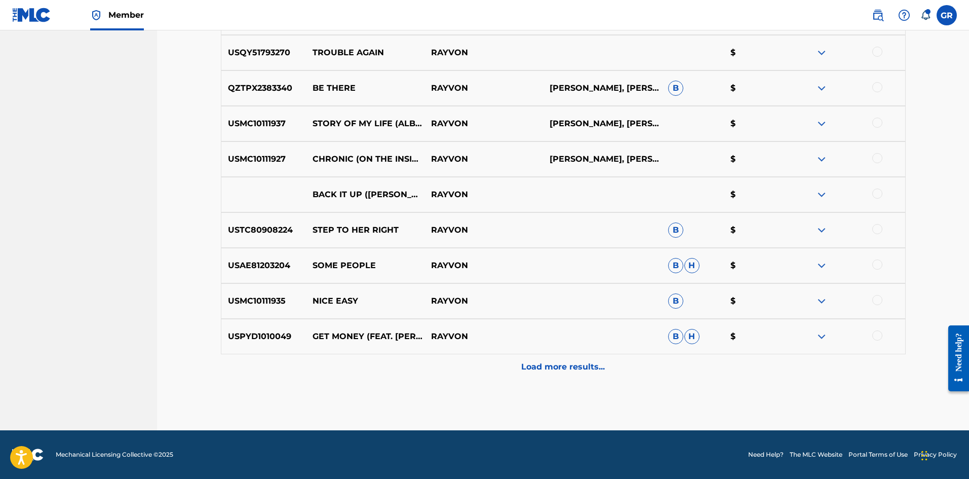
click at [595, 364] on p "Load more results..." at bounding box center [563, 367] width 84 height 12
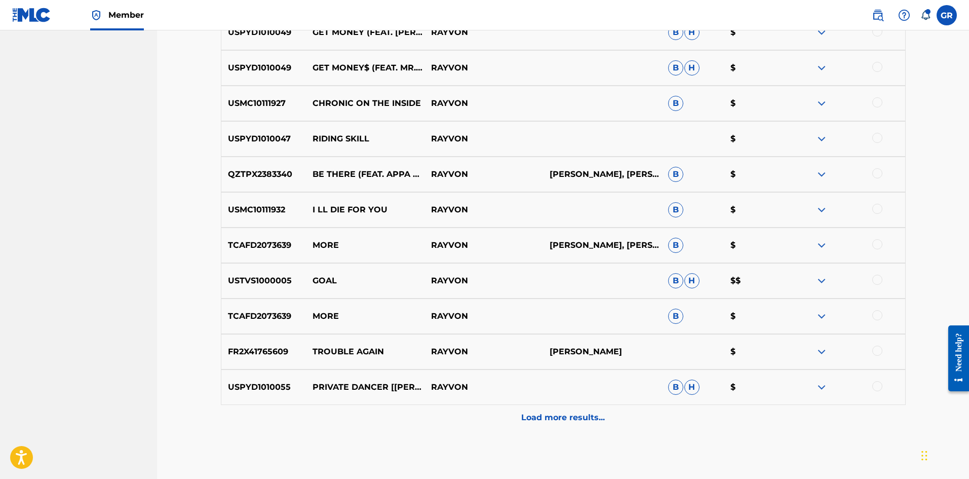
scroll to position [2196, 0]
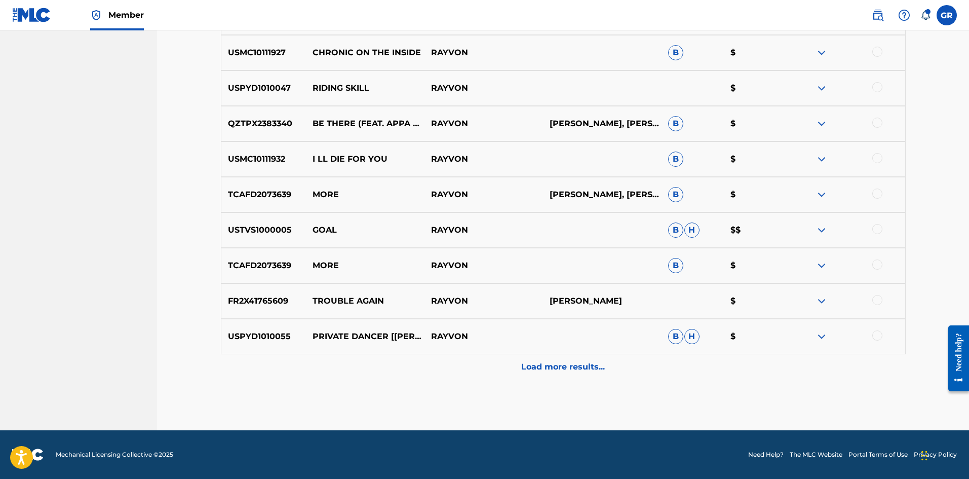
click at [575, 362] on p "Load more results..." at bounding box center [563, 367] width 84 height 12
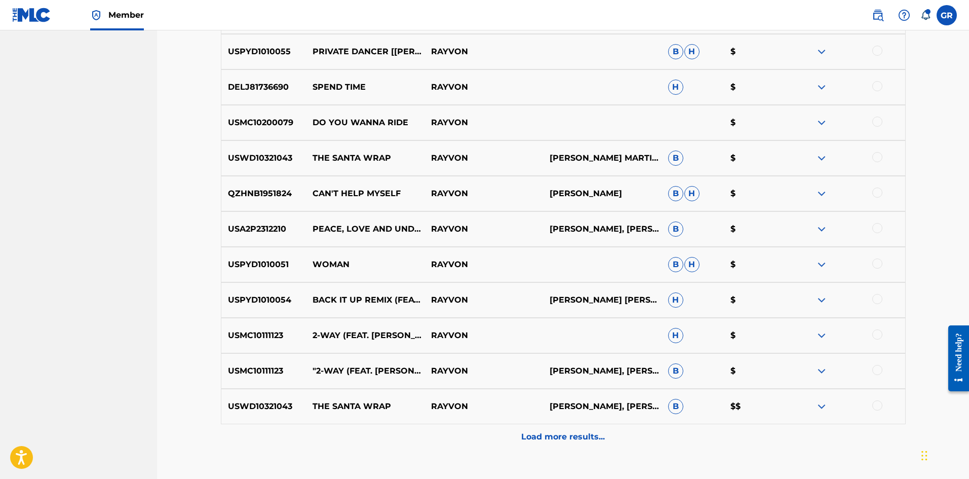
scroll to position [2500, 0]
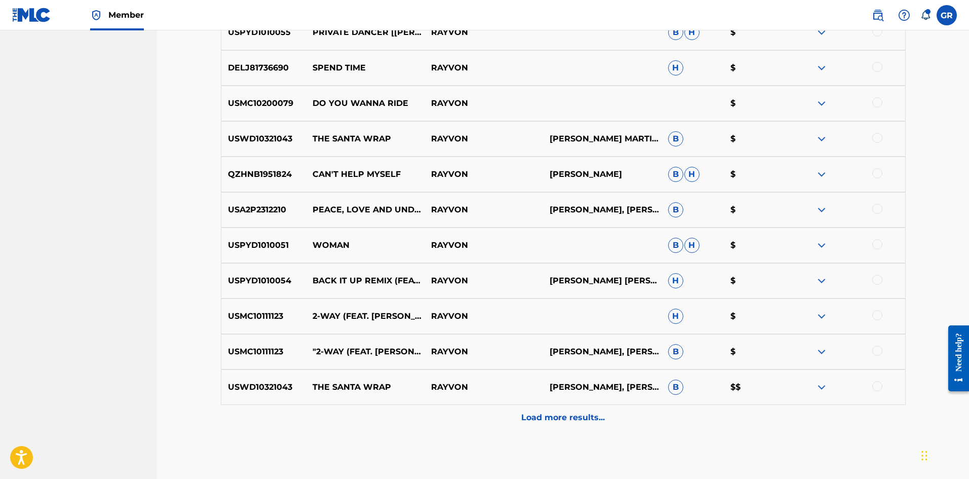
click at [571, 417] on p "Load more results..." at bounding box center [563, 417] width 84 height 12
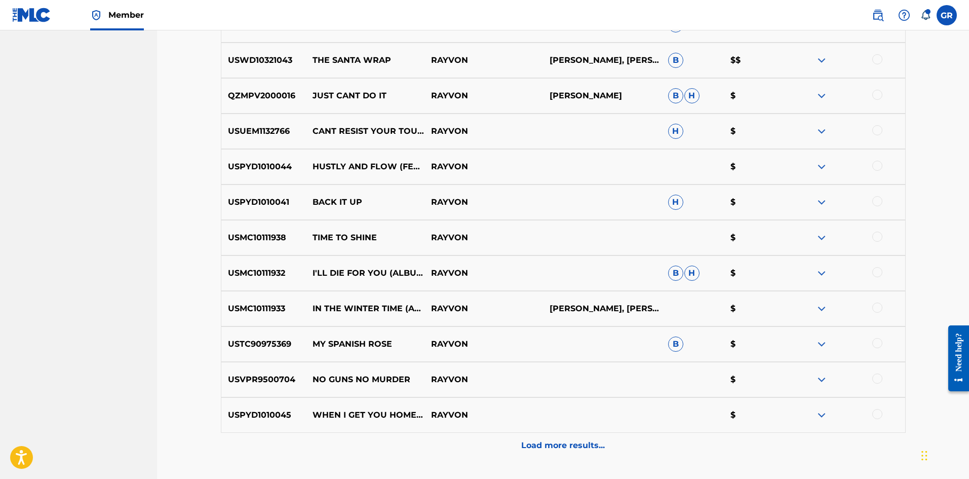
scroll to position [2854, 0]
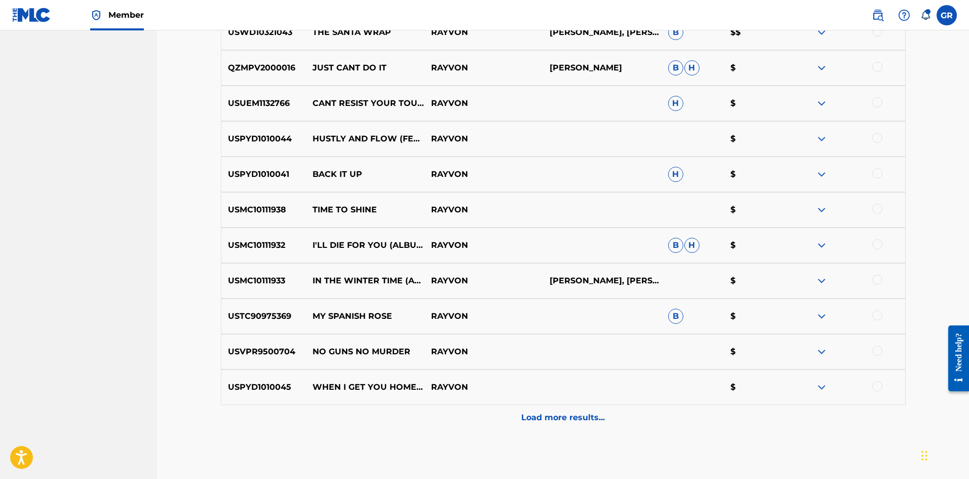
click at [571, 411] on div "Load more results..." at bounding box center [563, 417] width 685 height 25
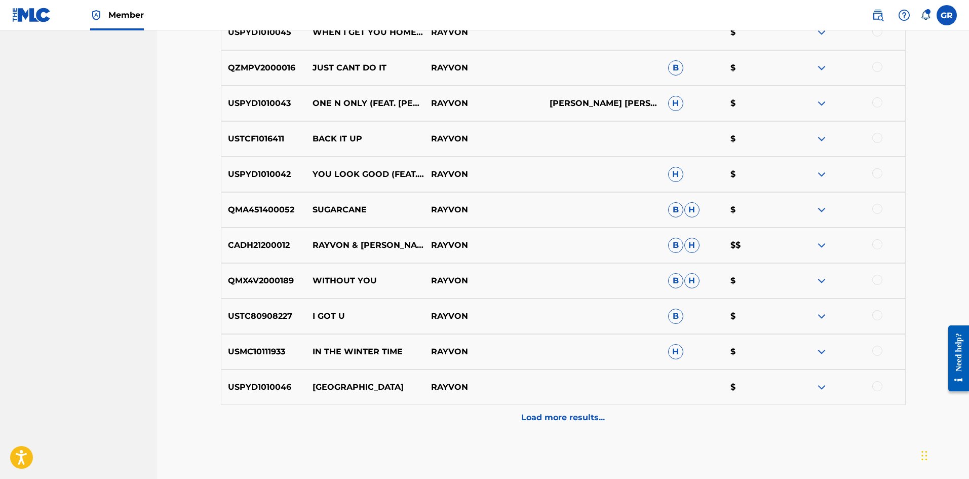
click at [574, 418] on p "Load more results..." at bounding box center [563, 417] width 84 height 12
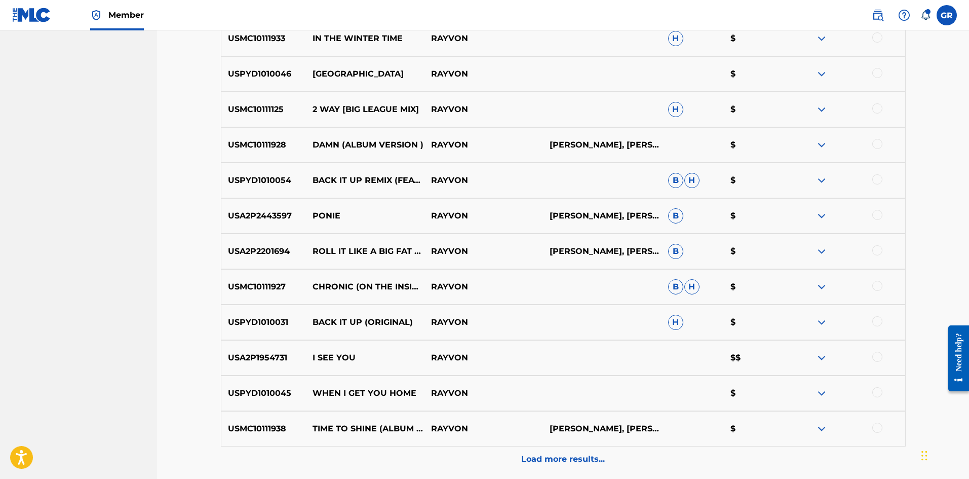
scroll to position [3564, 0]
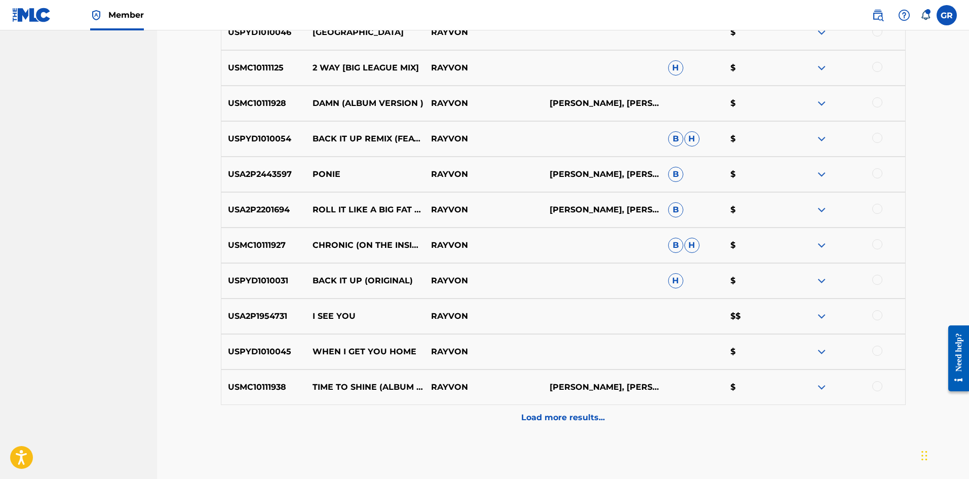
click at [568, 413] on p "Load more results..." at bounding box center [563, 417] width 84 height 12
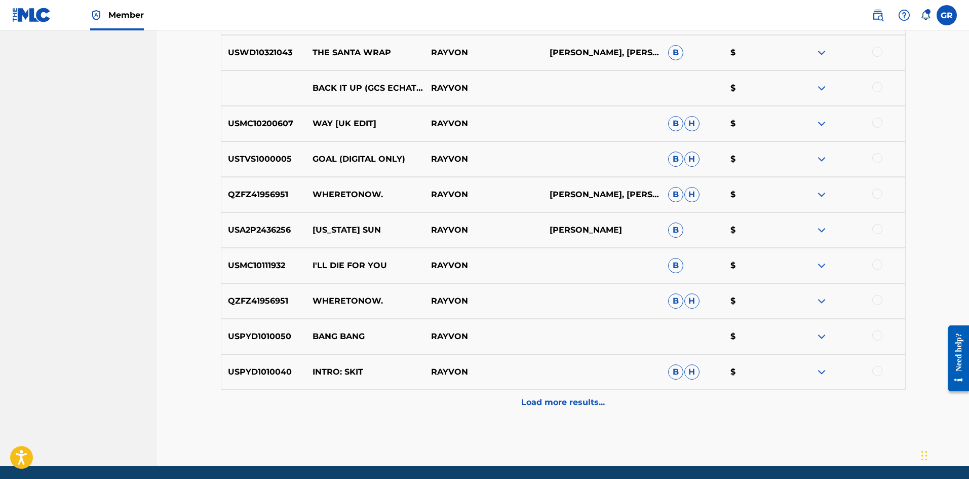
scroll to position [3969, 0]
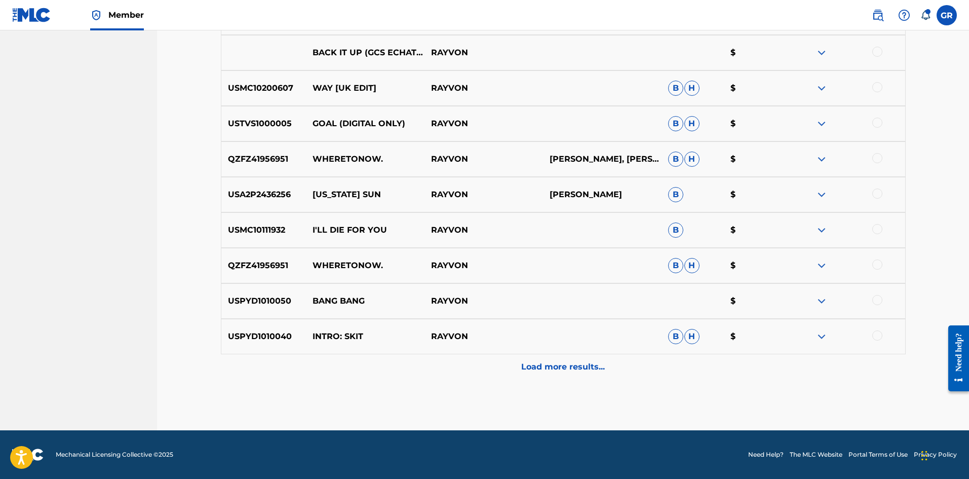
click at [578, 371] on p "Load more results..." at bounding box center [563, 367] width 84 height 12
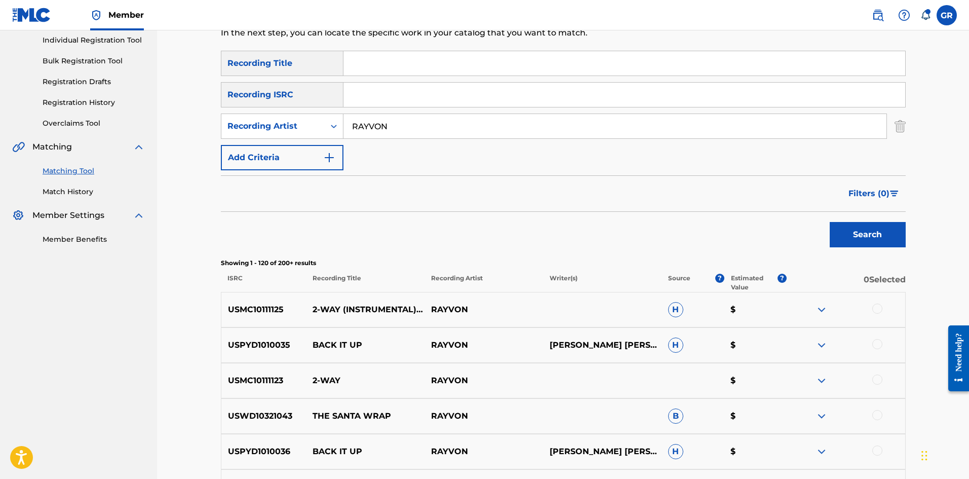
scroll to position [0, 0]
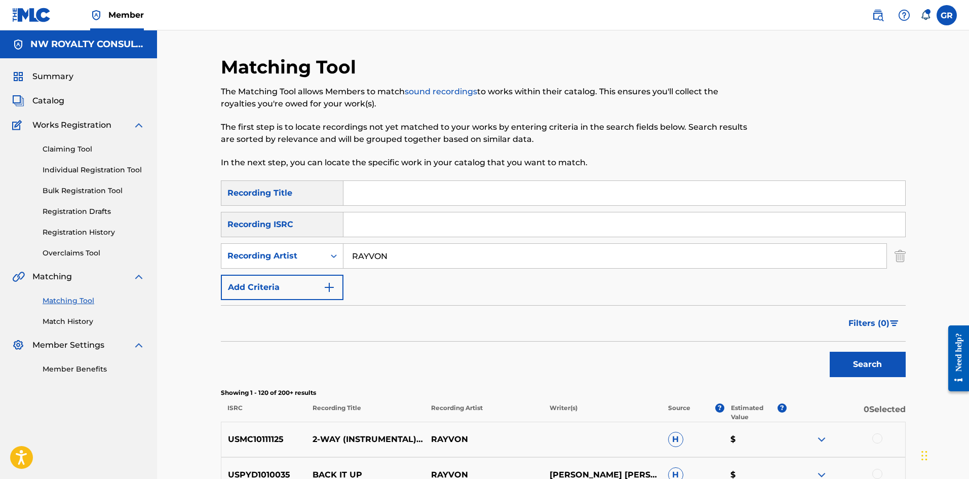
click at [866, 322] on span "Filters ( 0 )" at bounding box center [869, 323] width 41 height 12
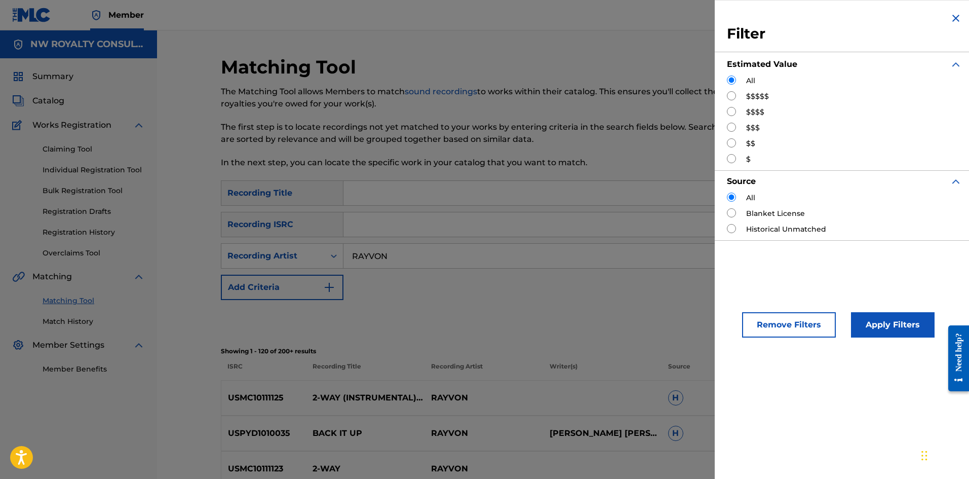
click at [731, 96] on input "Search Form" at bounding box center [731, 95] width 9 height 9
radio input "true"
click at [887, 326] on button "Apply Filters" at bounding box center [893, 324] width 84 height 25
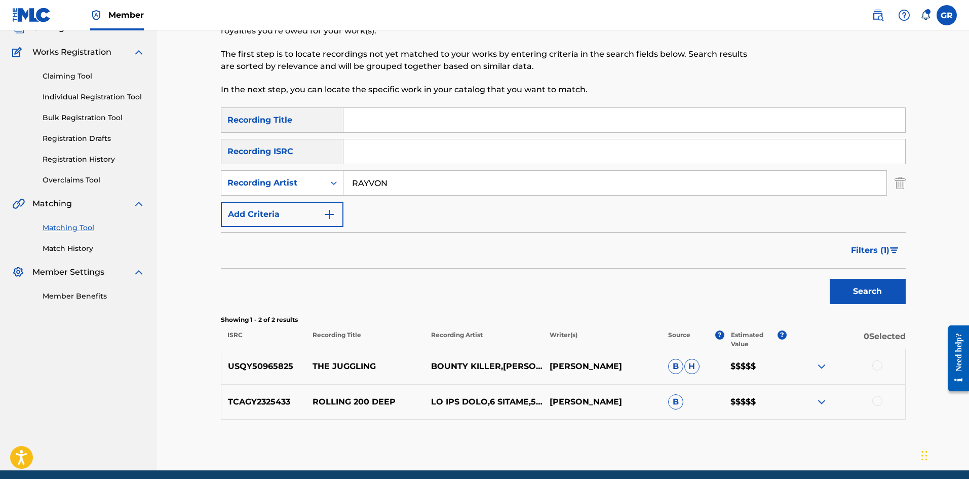
scroll to position [113, 0]
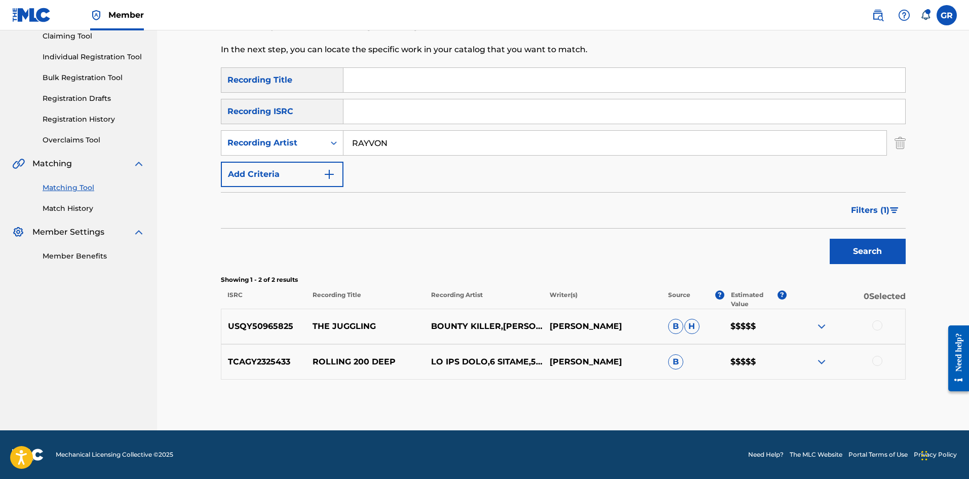
click at [902, 140] on img "Search Form" at bounding box center [900, 142] width 11 height 25
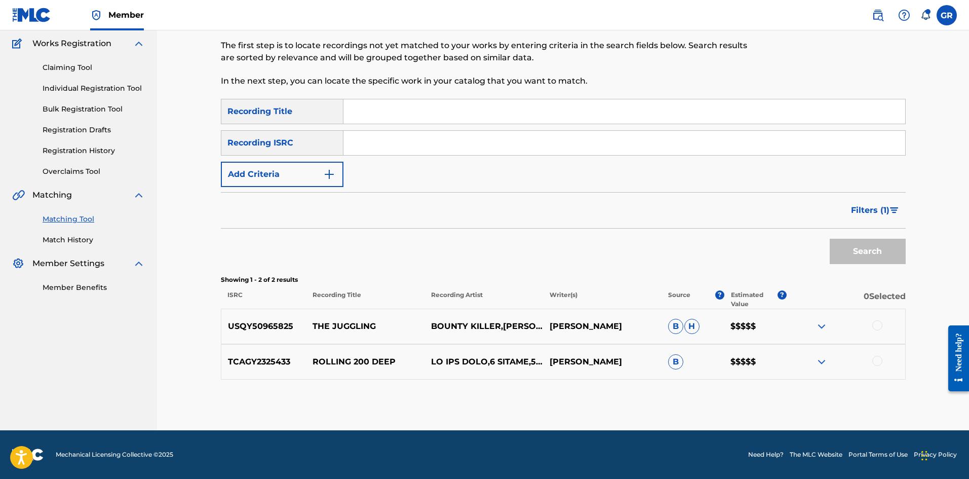
click at [895, 211] on img "Search Form" at bounding box center [894, 210] width 9 height 6
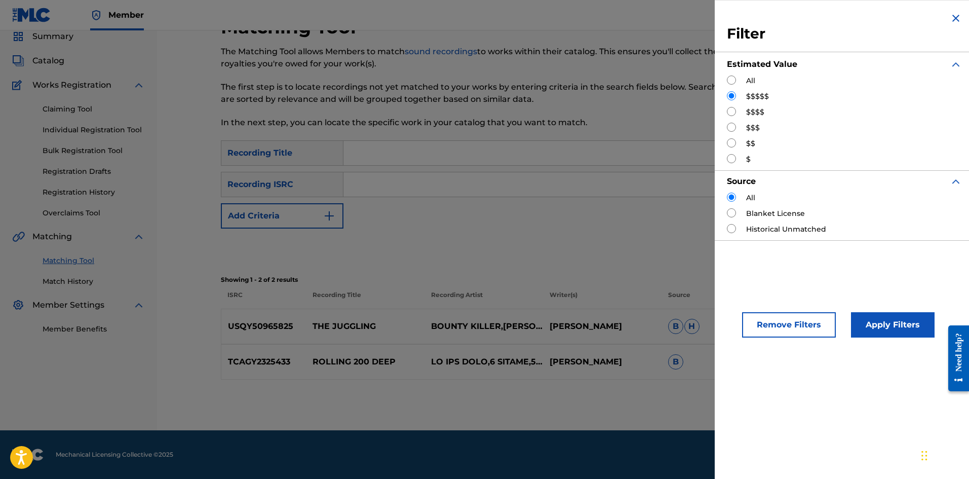
scroll to position [40, 0]
click at [731, 111] on input "Search Form" at bounding box center [731, 111] width 9 height 9
radio input "true"
click at [879, 325] on button "Apply Filters" at bounding box center [893, 324] width 84 height 25
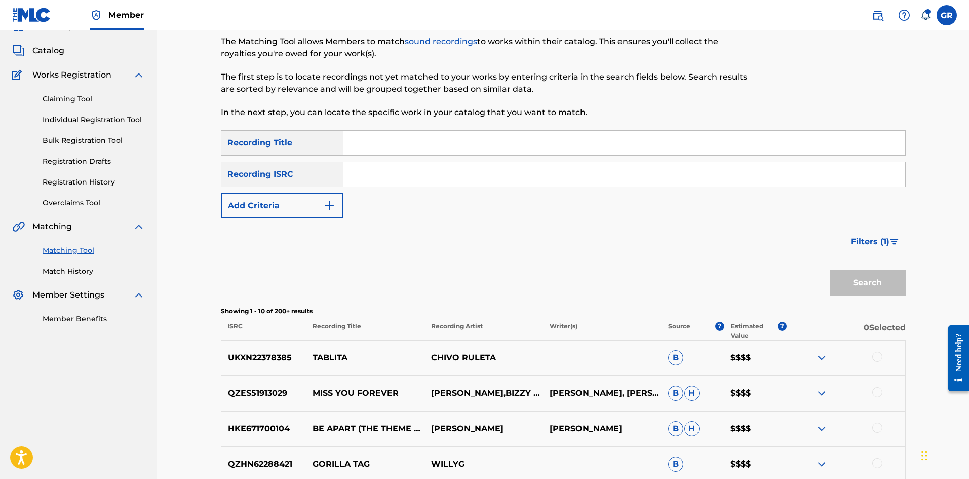
scroll to position [0, 0]
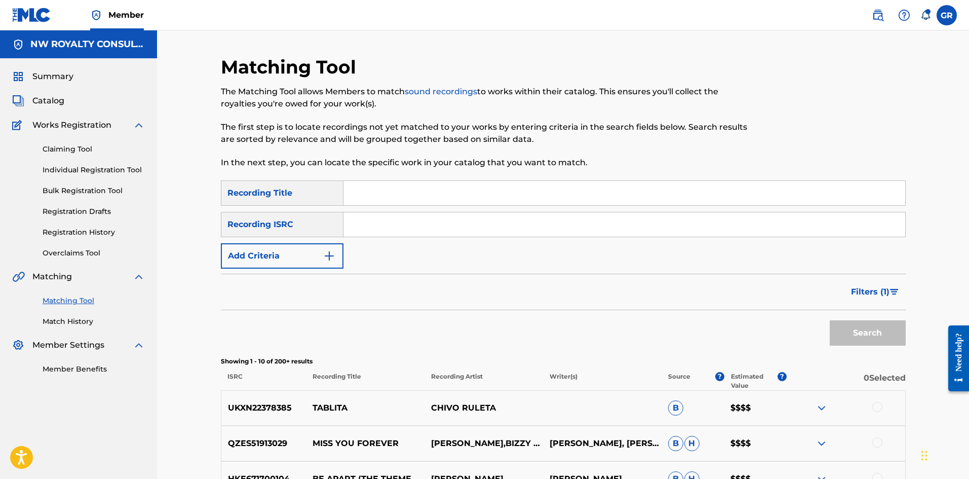
click at [874, 290] on span "Filters ( 1 )" at bounding box center [870, 292] width 39 height 12
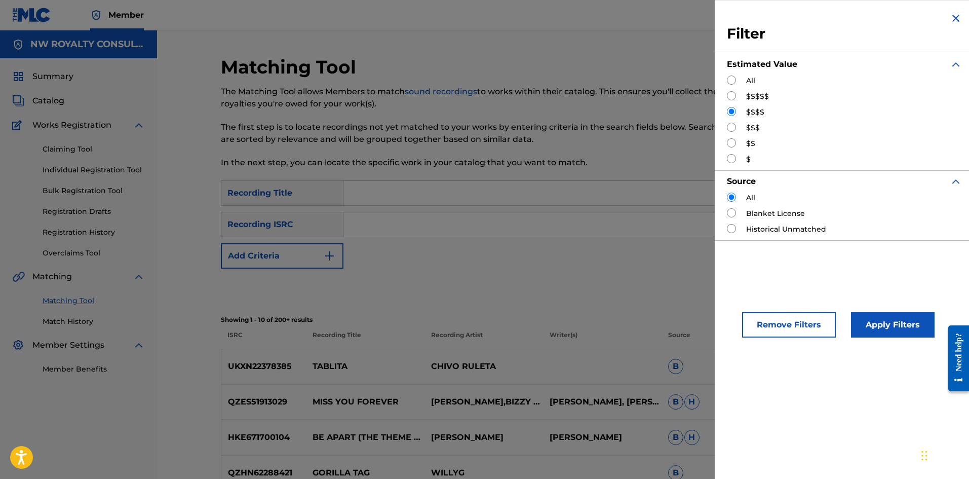
click at [734, 127] on input "Search Form" at bounding box center [731, 127] width 9 height 9
radio input "true"
click at [896, 322] on button "Apply Filters" at bounding box center [893, 324] width 84 height 25
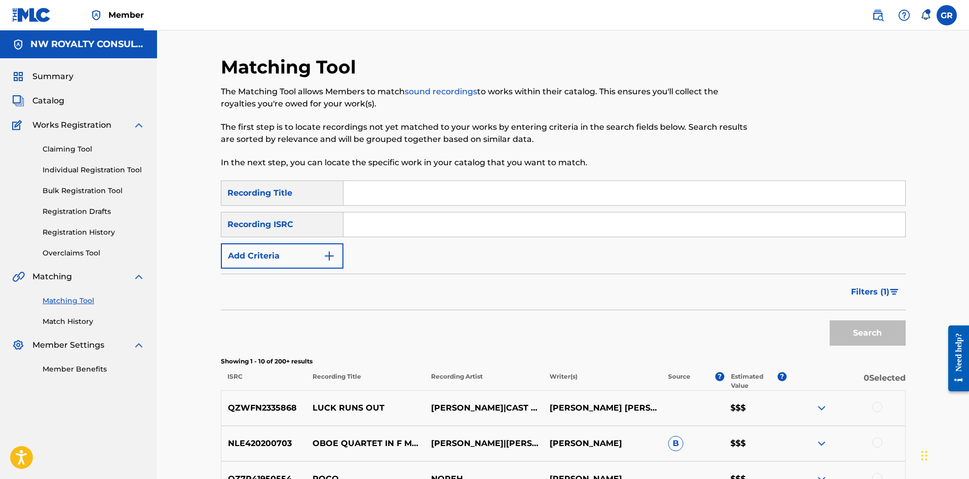
click at [881, 296] on span "Filters ( 1 )" at bounding box center [870, 292] width 39 height 12
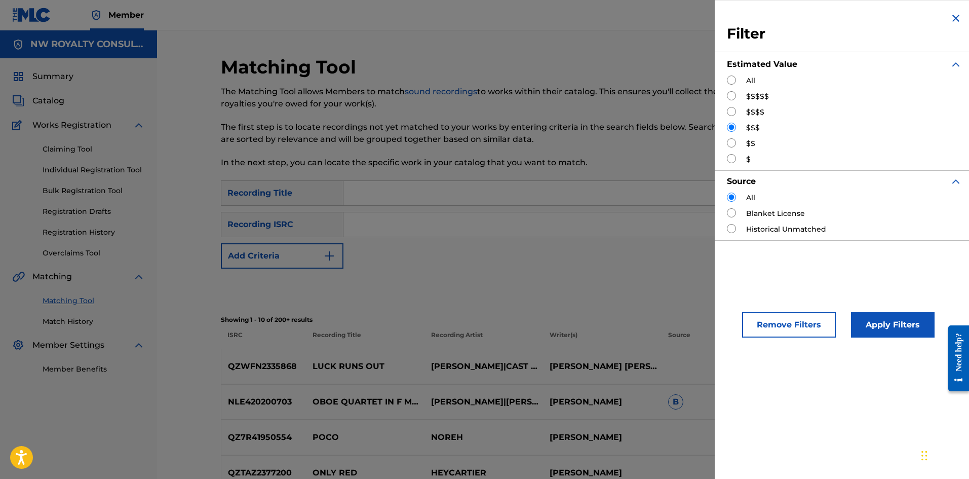
click at [732, 143] on input "Search Form" at bounding box center [731, 142] width 9 height 9
radio input "true"
click at [880, 318] on button "Apply Filters" at bounding box center [893, 324] width 84 height 25
